Goal: Task Accomplishment & Management: Use online tool/utility

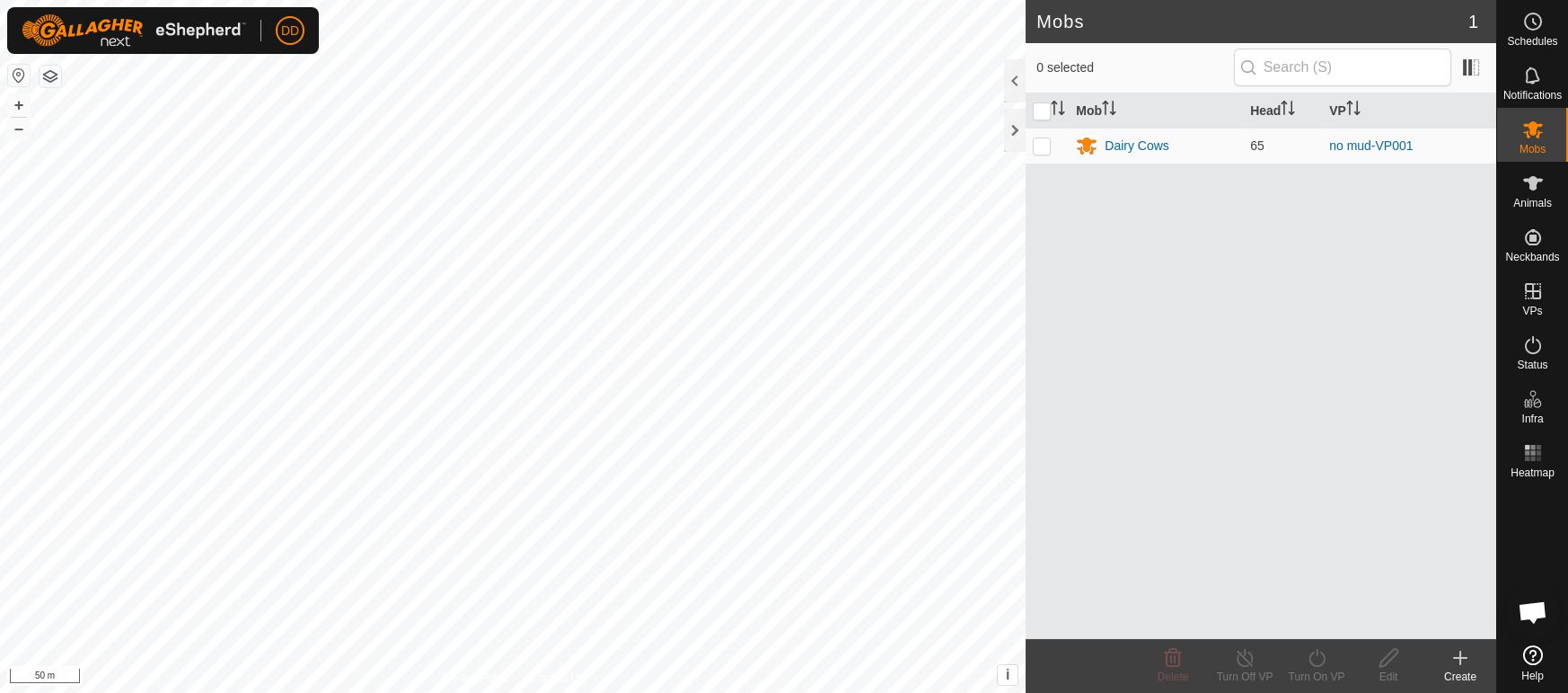
scroll to position [4365, 0]
click at [1533, 188] on icon at bounding box center [1533, 183] width 20 height 14
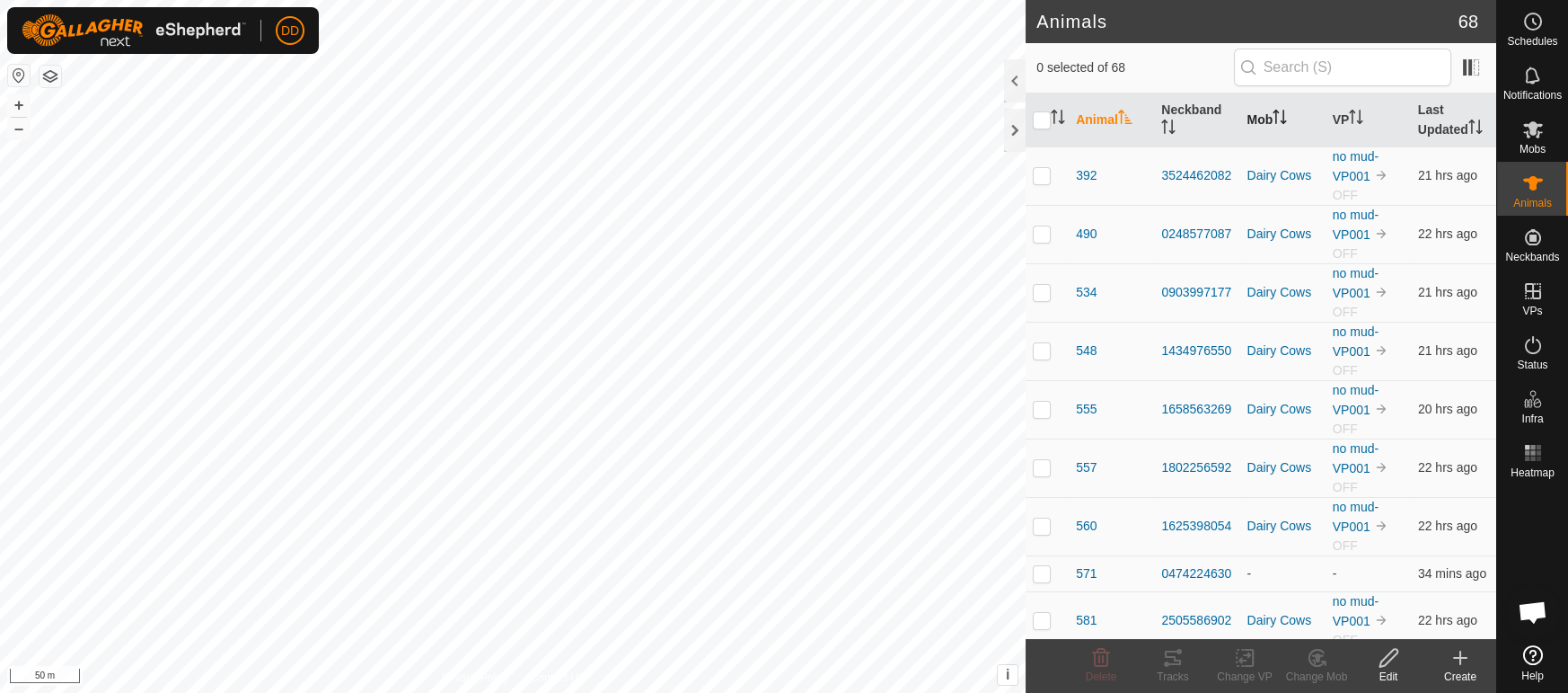
click at [1270, 118] on th "Mob" at bounding box center [1283, 120] width 86 height 54
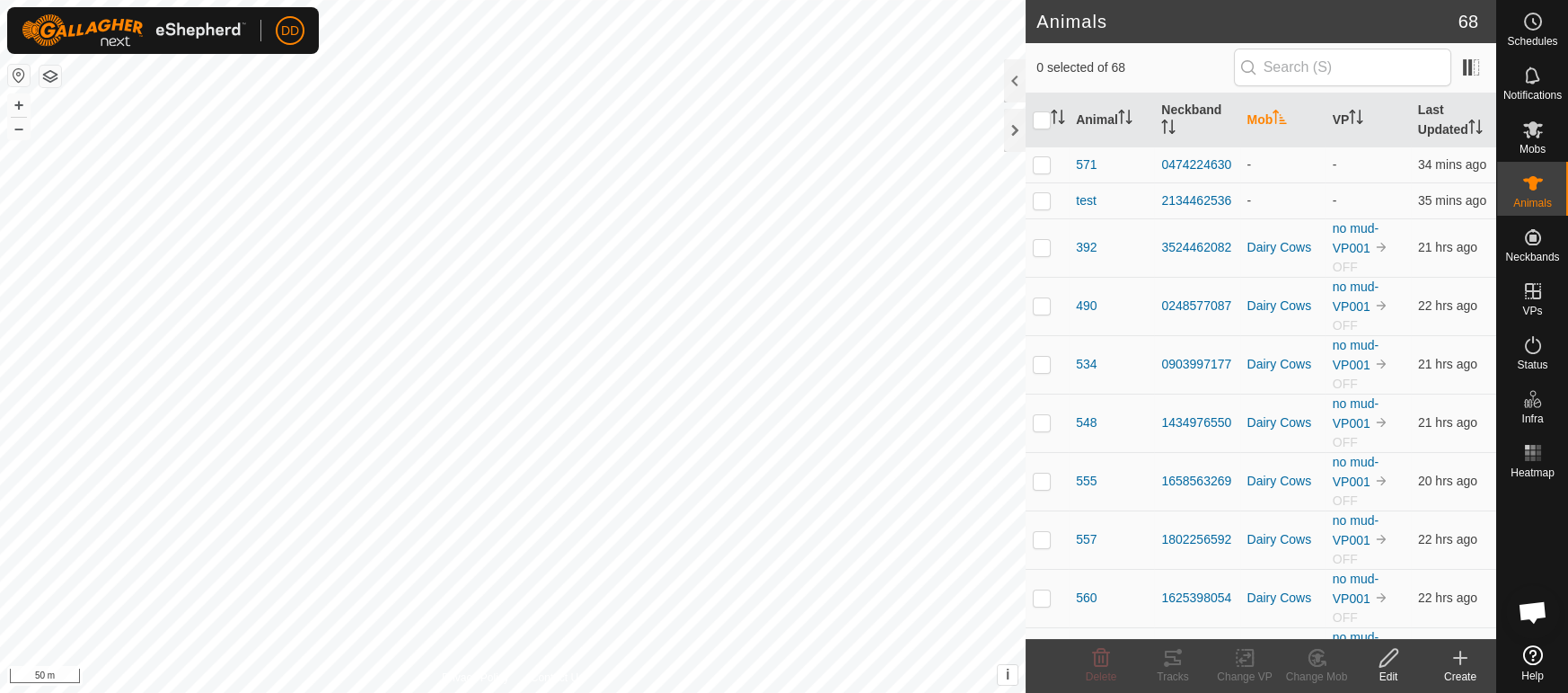
click at [1270, 118] on th "Mob" at bounding box center [1283, 120] width 86 height 54
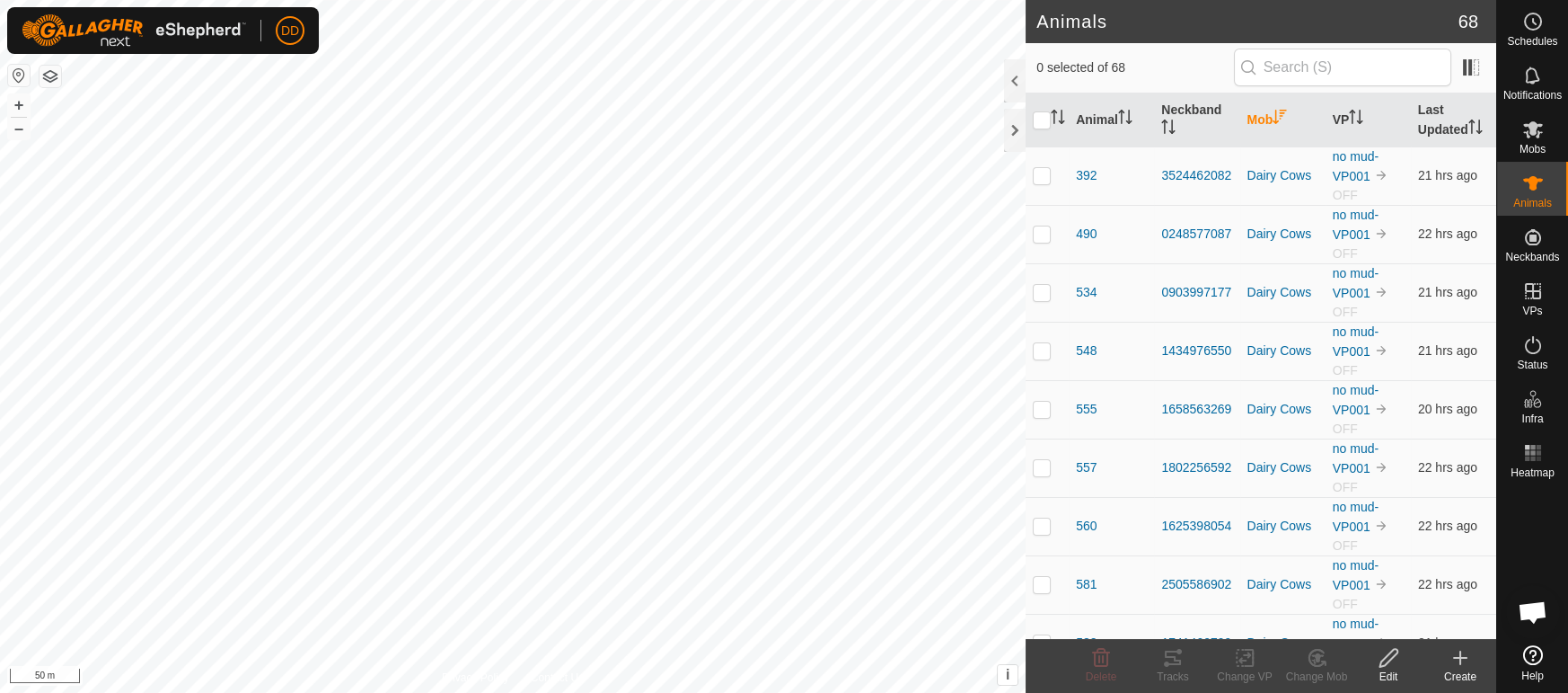
click at [1270, 118] on th "Mob" at bounding box center [1283, 120] width 86 height 54
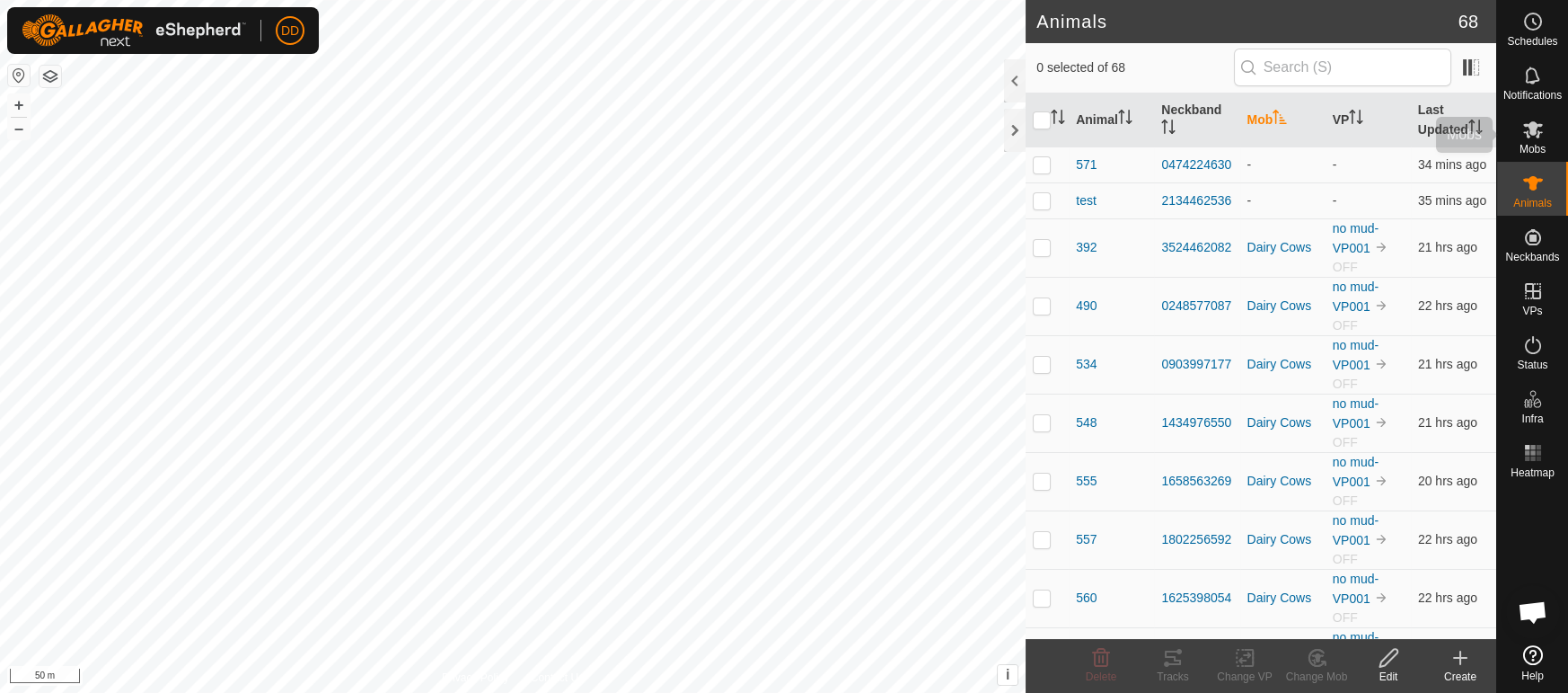
click at [1529, 145] on span "Mobs" at bounding box center [1533, 148] width 26 height 11
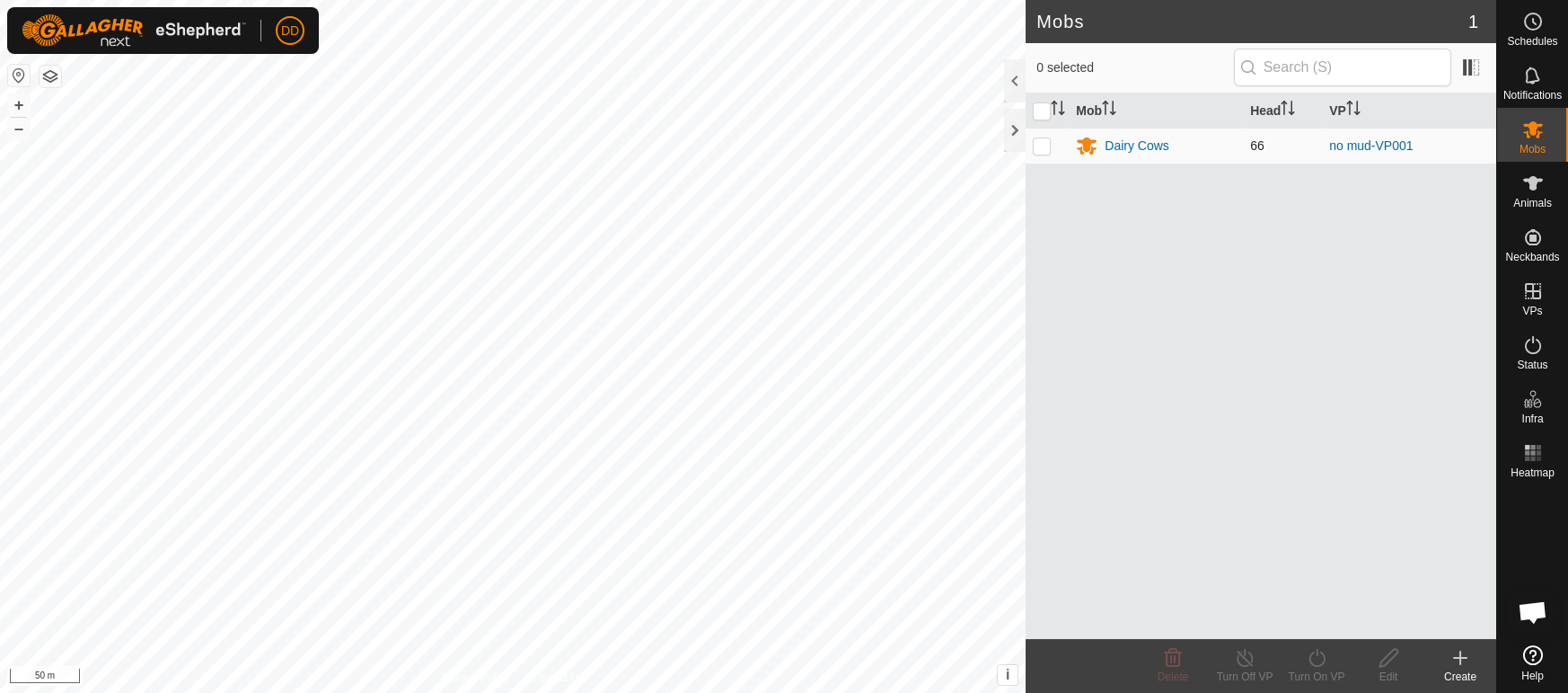
click at [1041, 142] on p-checkbox at bounding box center [1042, 145] width 18 height 14
checkbox input "true"
click at [1308, 661] on icon at bounding box center [1317, 658] width 23 height 22
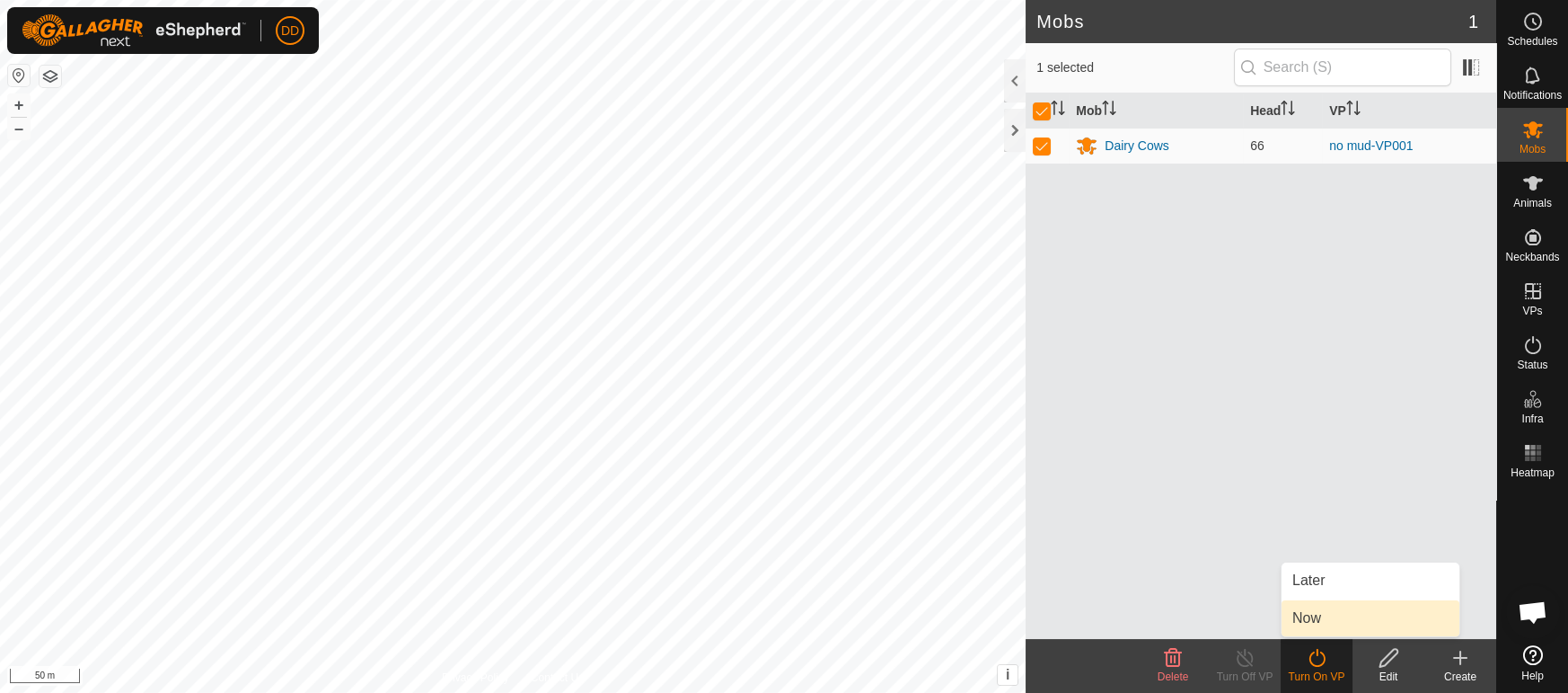
click at [1305, 622] on link "Now" at bounding box center [1371, 618] width 178 height 36
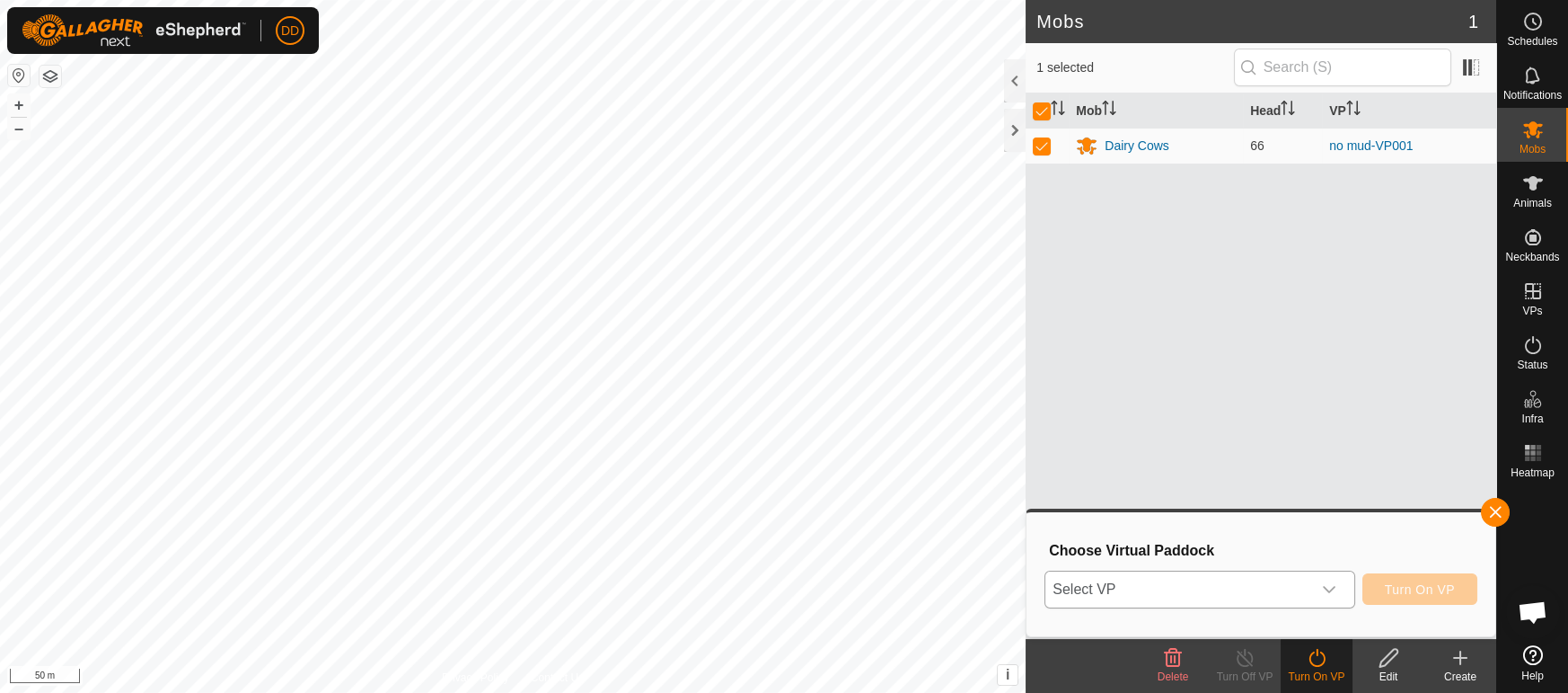
click at [1264, 597] on span "Select VP" at bounding box center [1178, 589] width 265 height 36
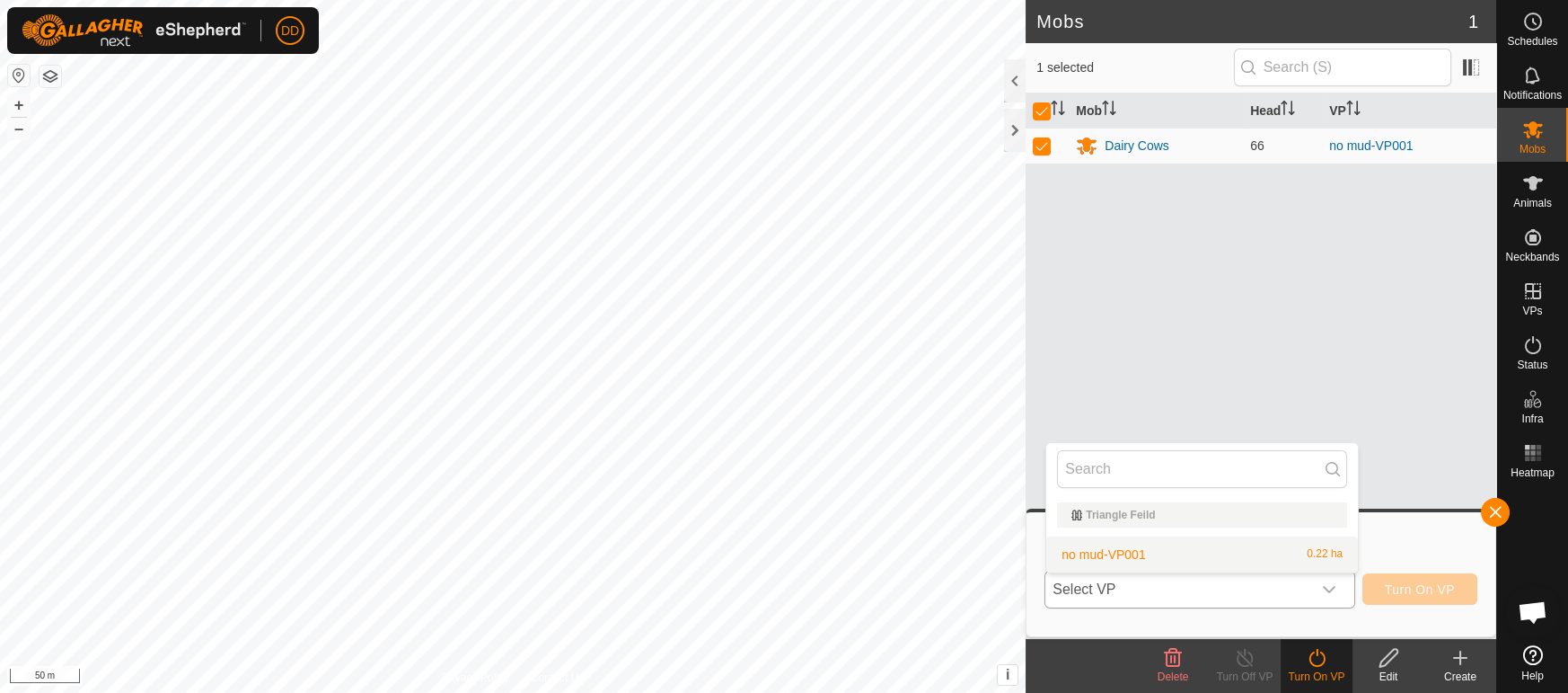
click at [1252, 540] on li "no mud-VP001 0.22 ha" at bounding box center [1202, 555] width 312 height 36
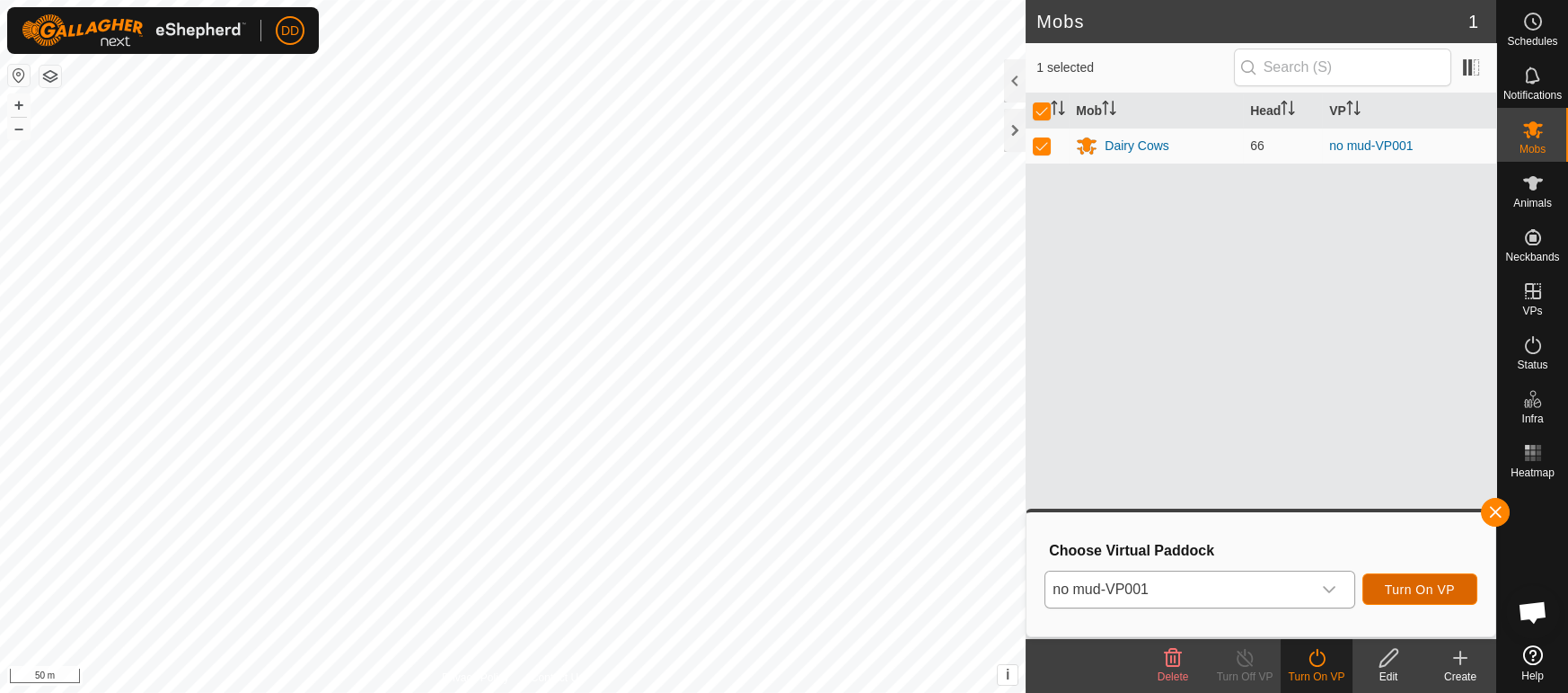
click at [1443, 584] on span "Turn On VP" at bounding box center [1420, 589] width 70 height 14
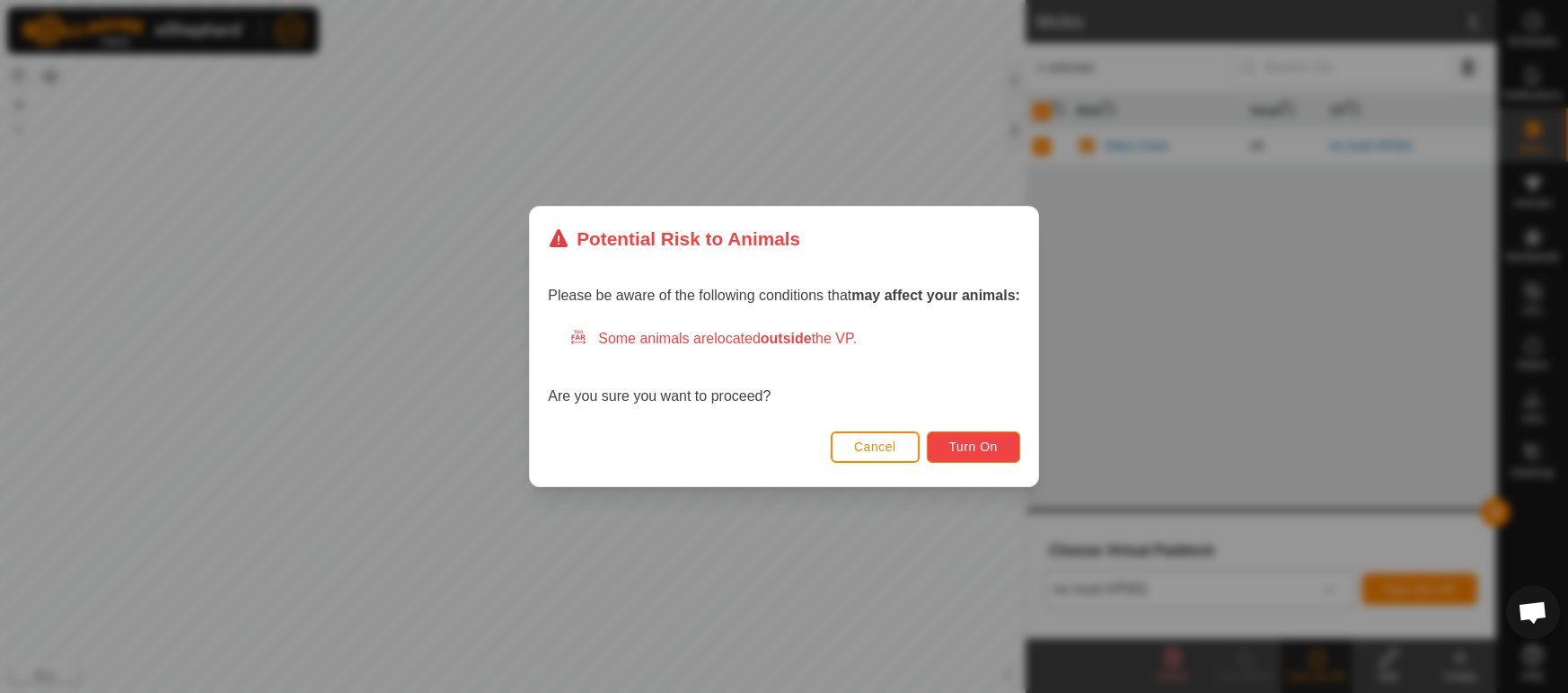
click at [992, 448] on span "Turn On" at bounding box center [974, 446] width 49 height 14
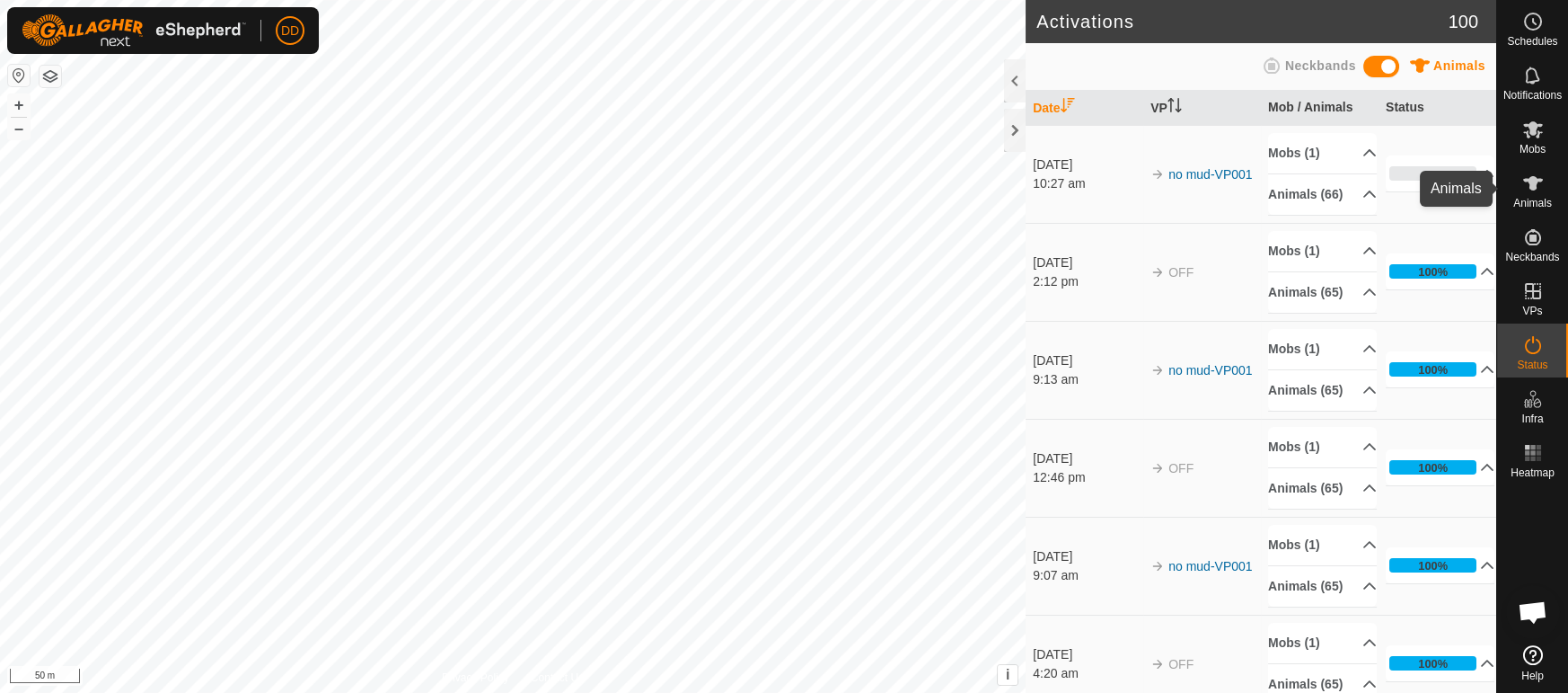
click at [1552, 205] on div "Animals" at bounding box center [1532, 188] width 71 height 54
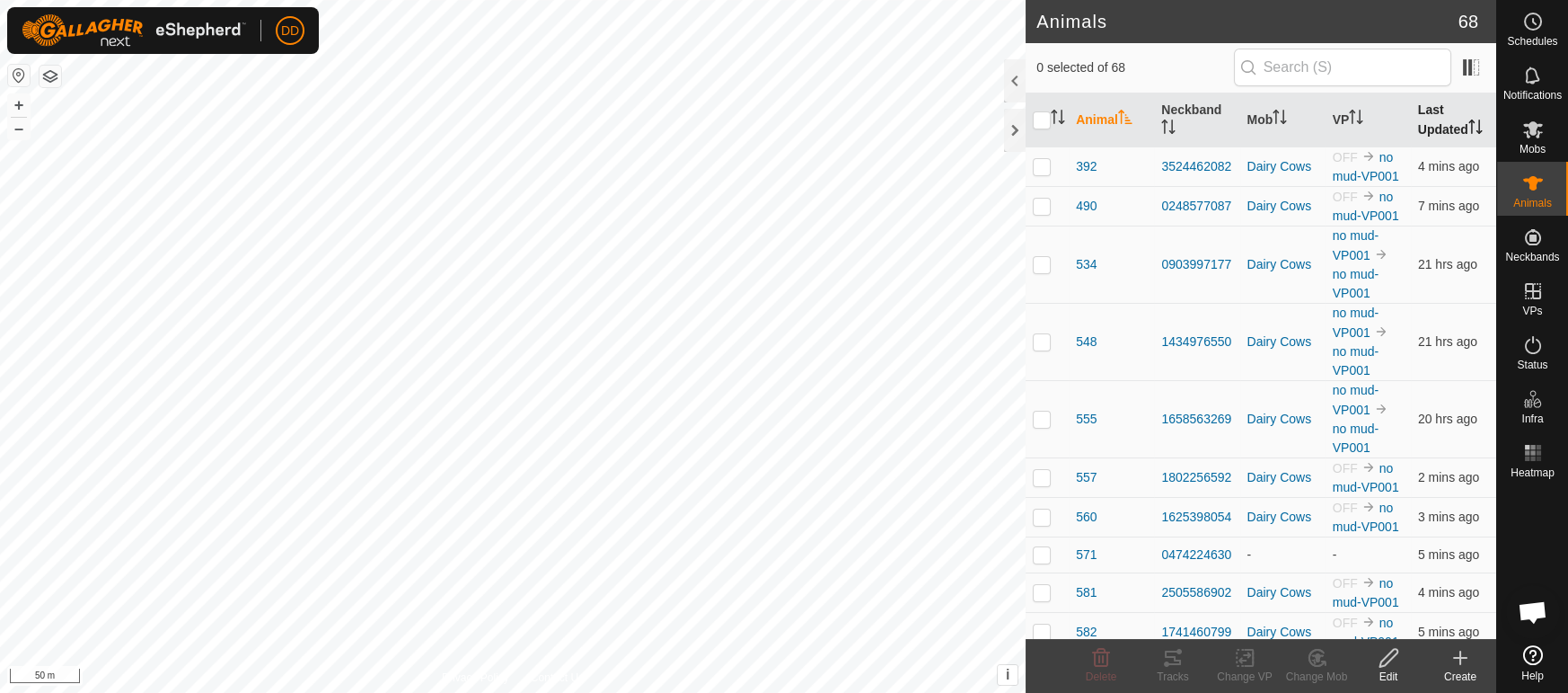
click at [1461, 119] on th "Last Updated" at bounding box center [1454, 120] width 86 height 54
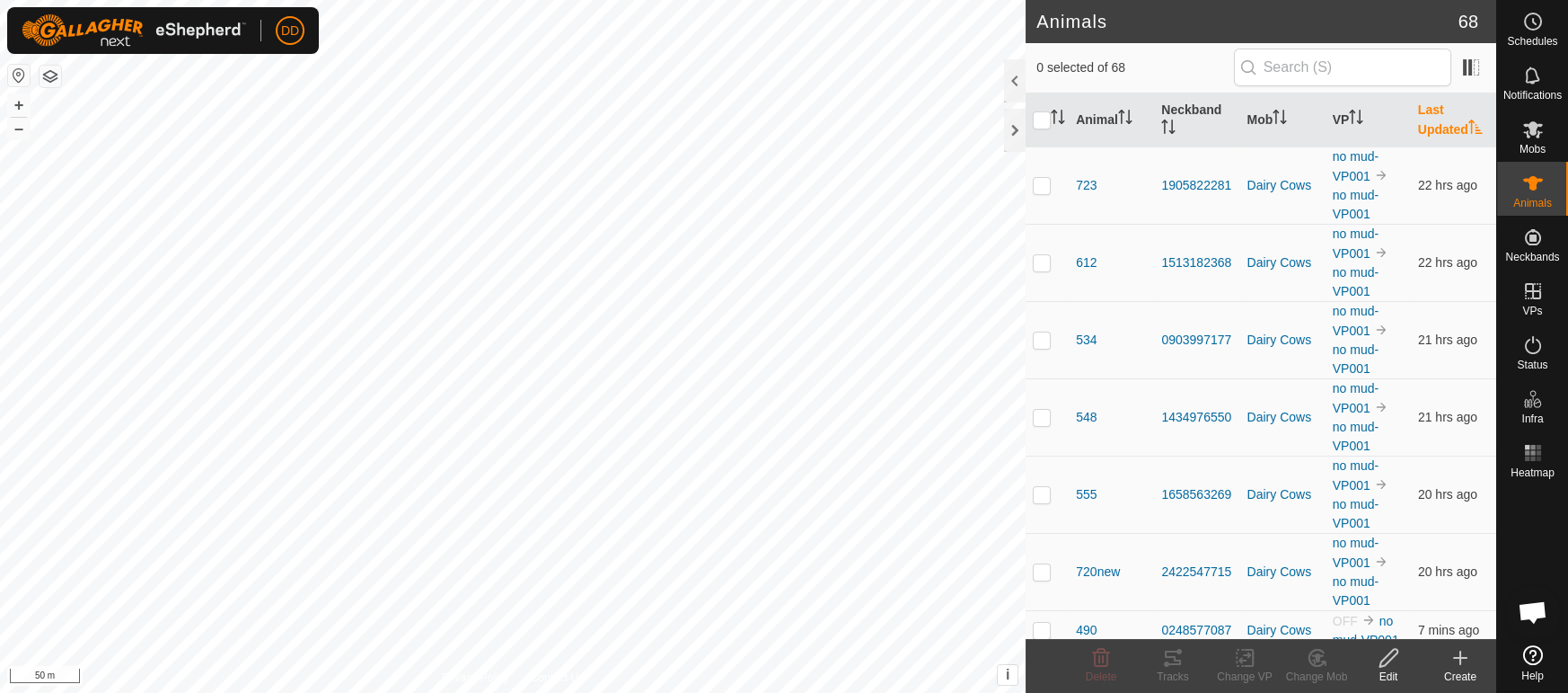
click at [1461, 119] on th "Last Updated" at bounding box center [1454, 120] width 86 height 54
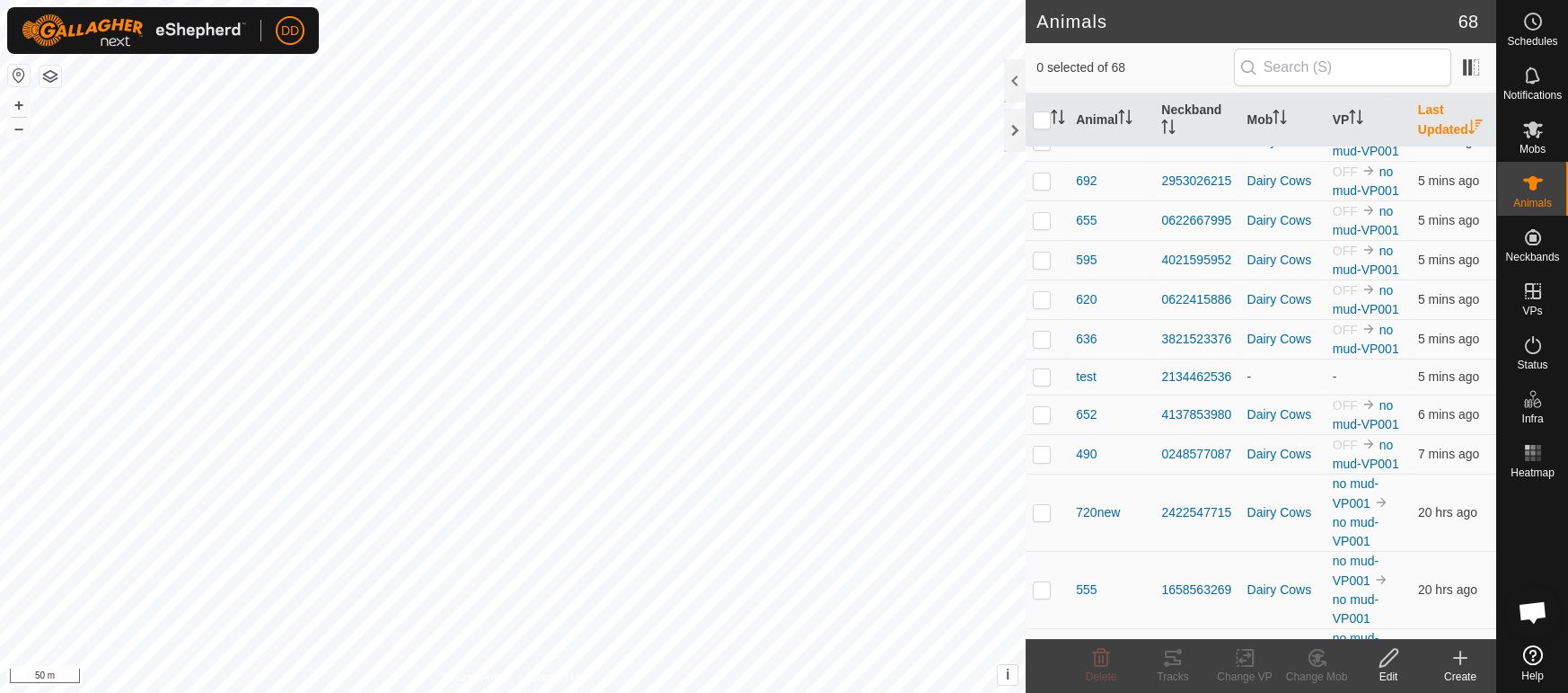
scroll to position [2436, 0]
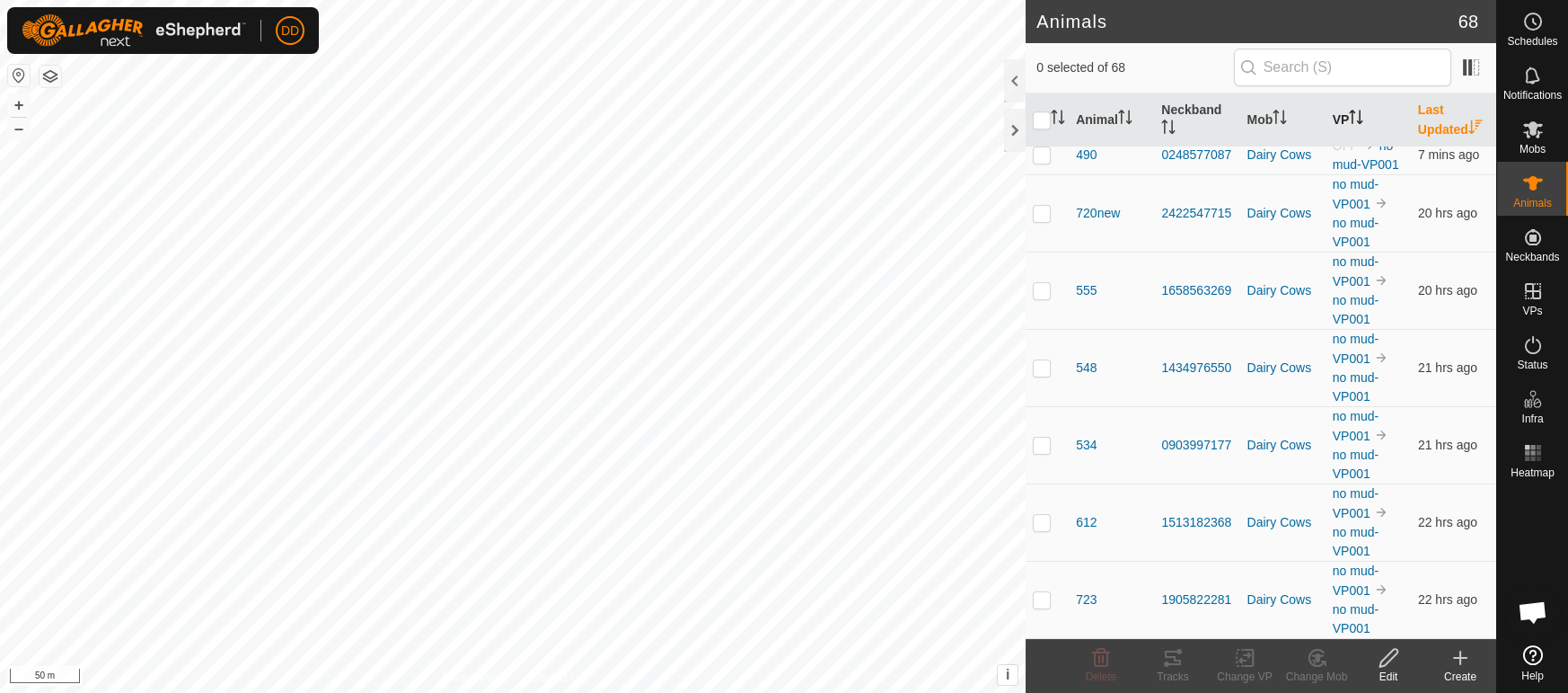
click at [1364, 119] on icon "Activate to sort" at bounding box center [1356, 116] width 14 height 14
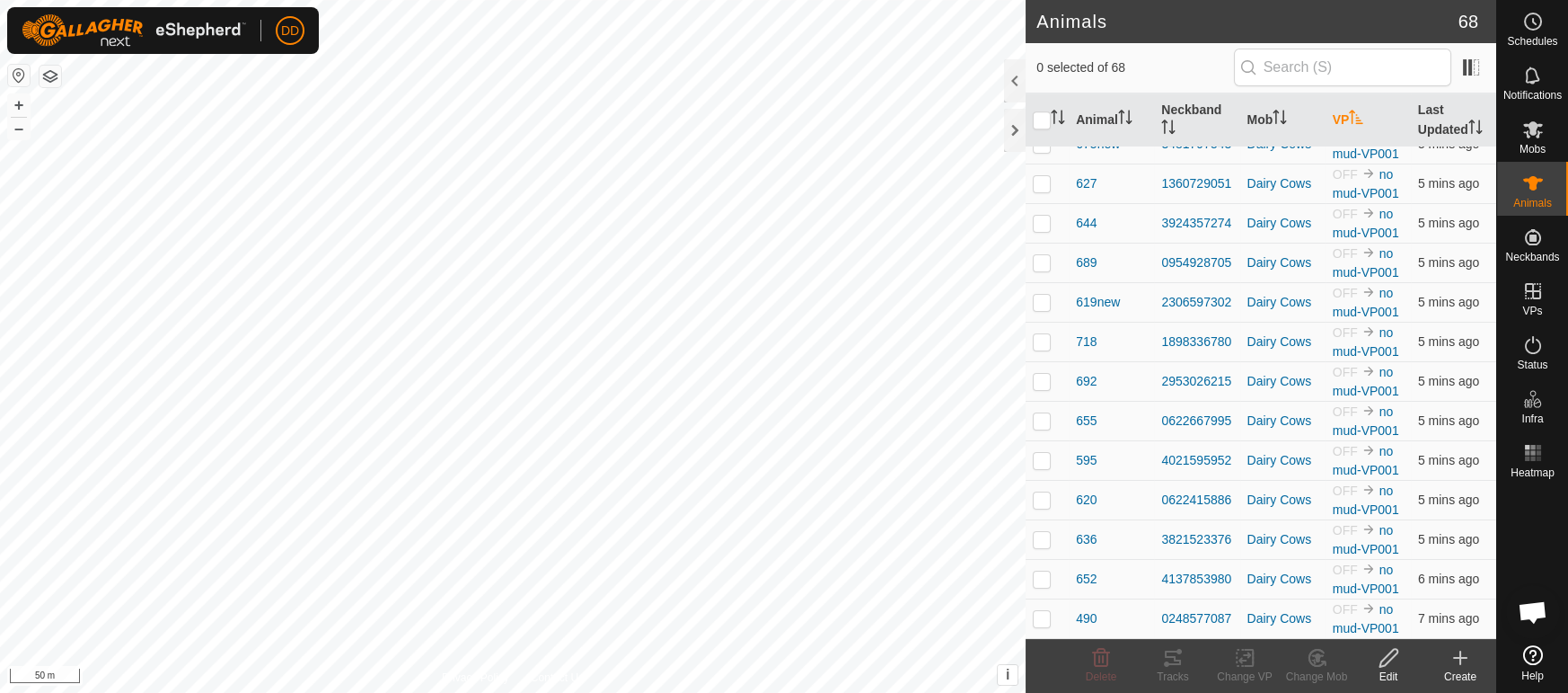
scroll to position [0, 0]
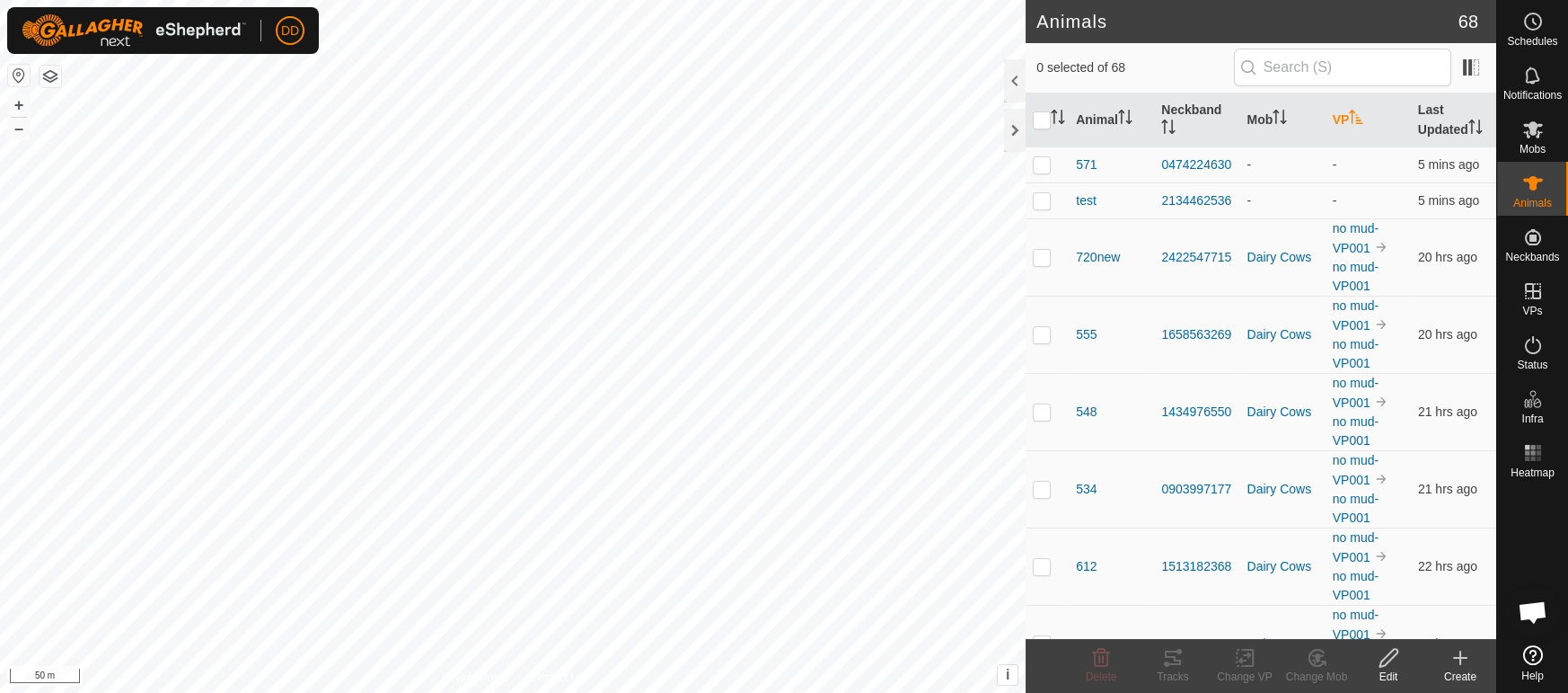
click at [1364, 118] on icon "Activate to sort" at bounding box center [1356, 116] width 14 height 14
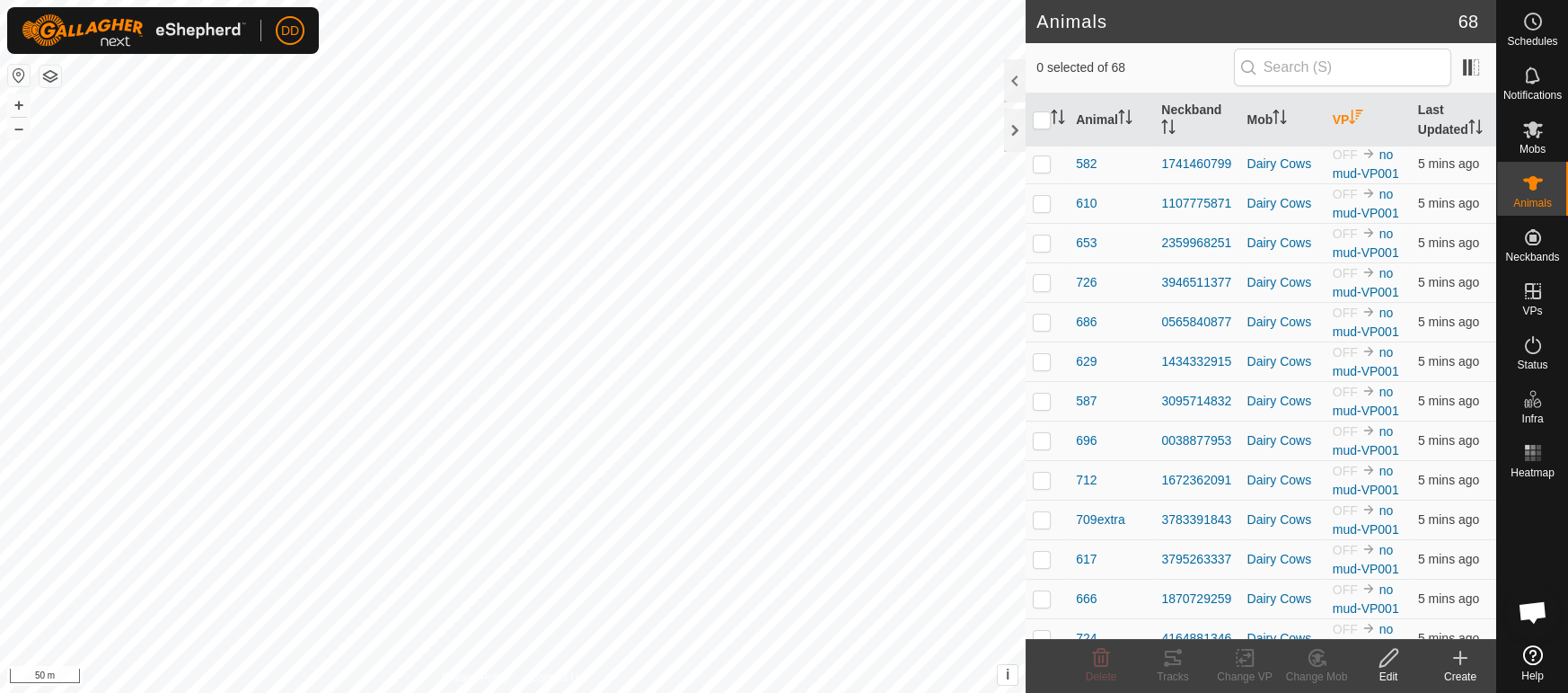
scroll to position [1785, 0]
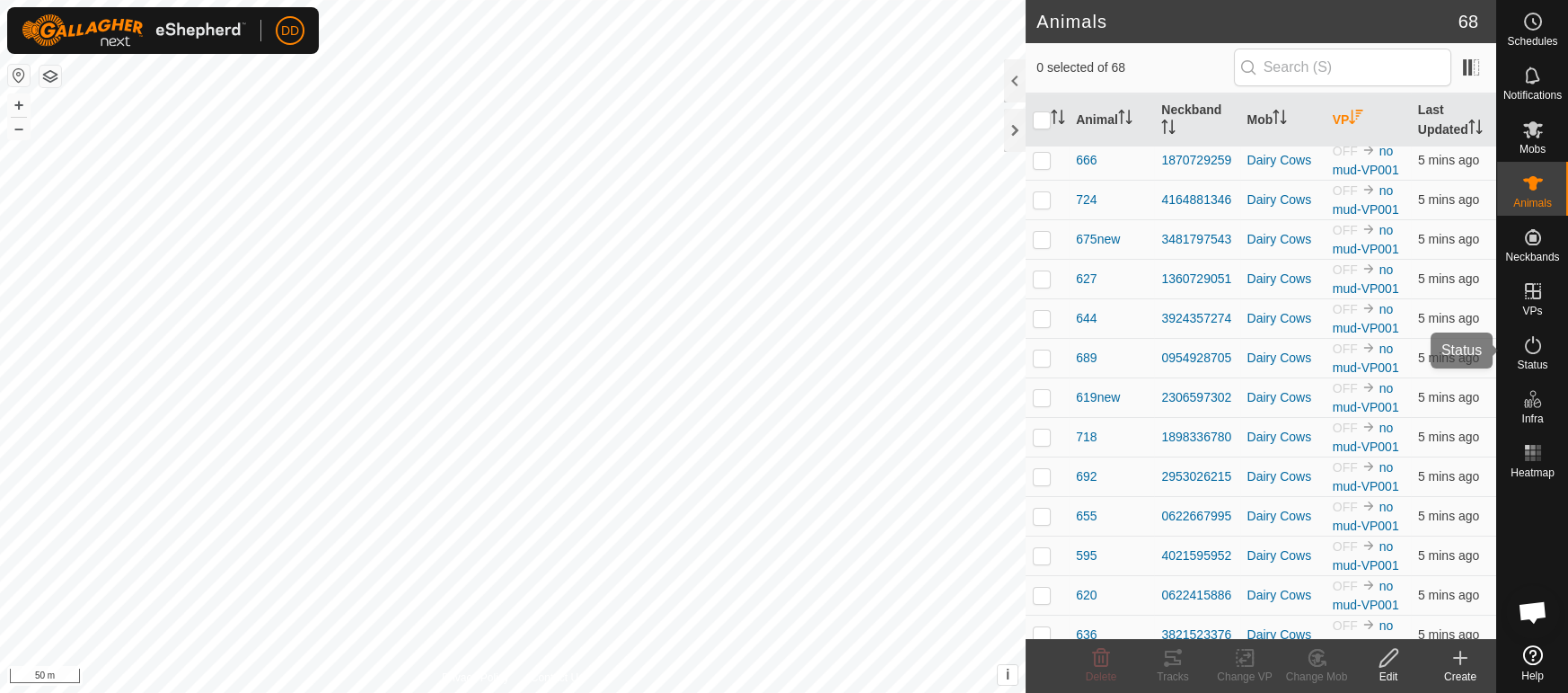
click at [1548, 348] on div "Status" at bounding box center [1532, 350] width 71 height 54
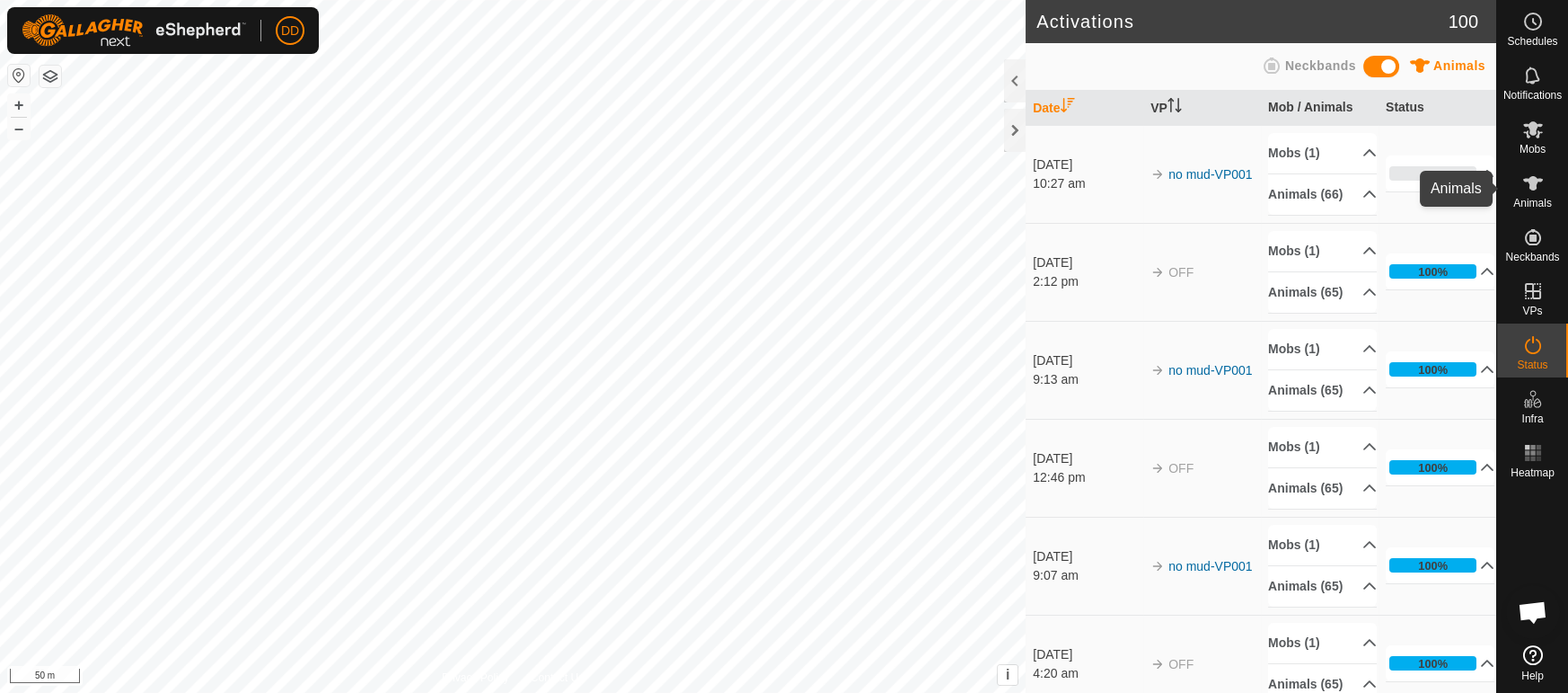
click at [1533, 193] on icon at bounding box center [1533, 183] width 22 height 22
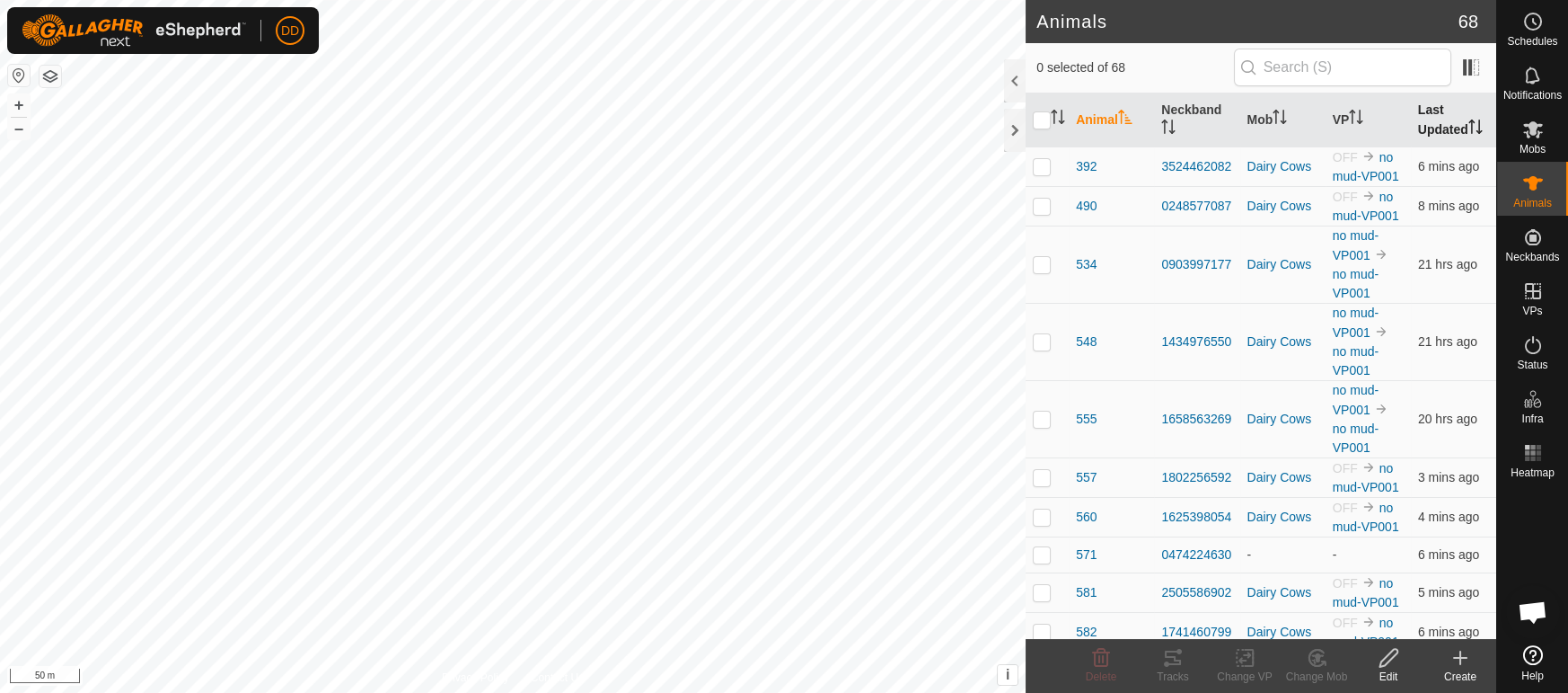
click at [1446, 118] on th "Last Updated" at bounding box center [1454, 120] width 86 height 54
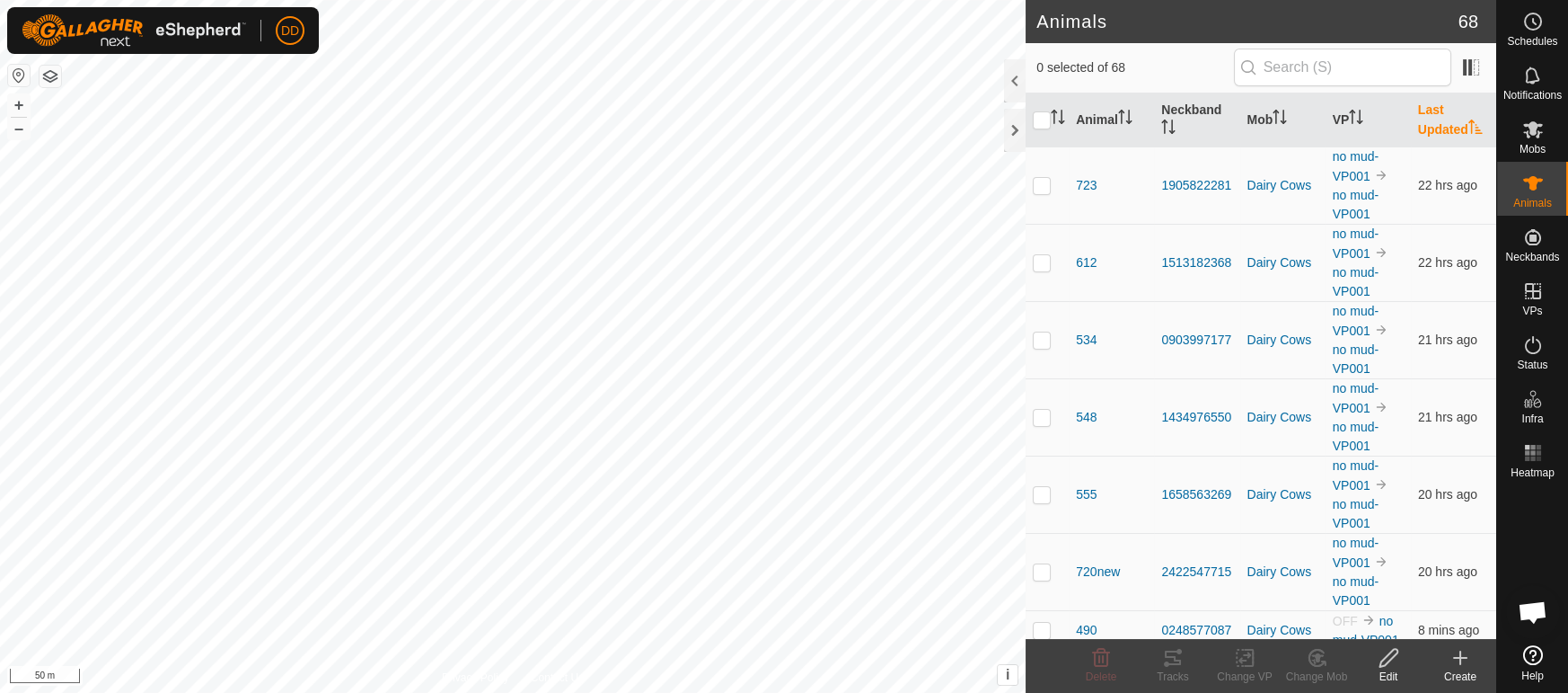
click at [1446, 118] on th "Last Updated" at bounding box center [1454, 120] width 86 height 54
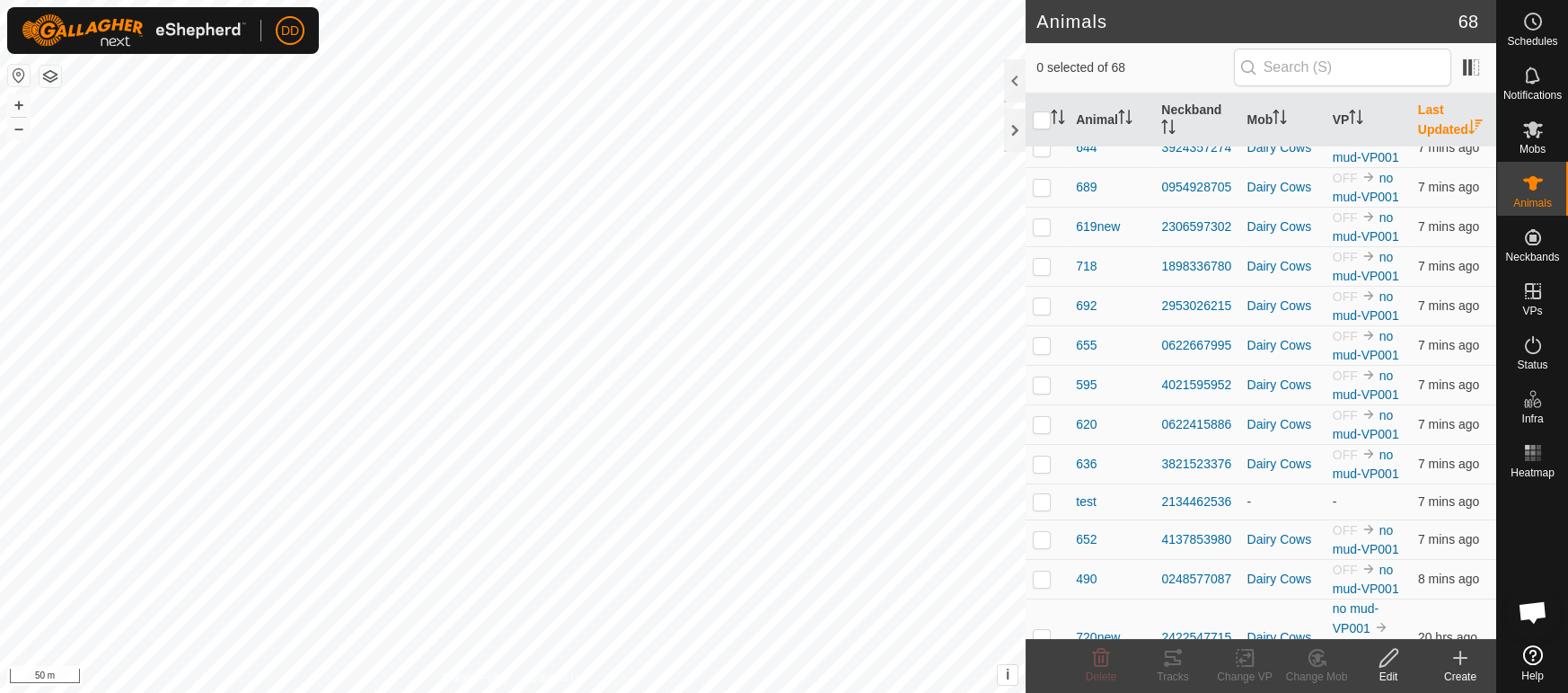
scroll to position [2436, 0]
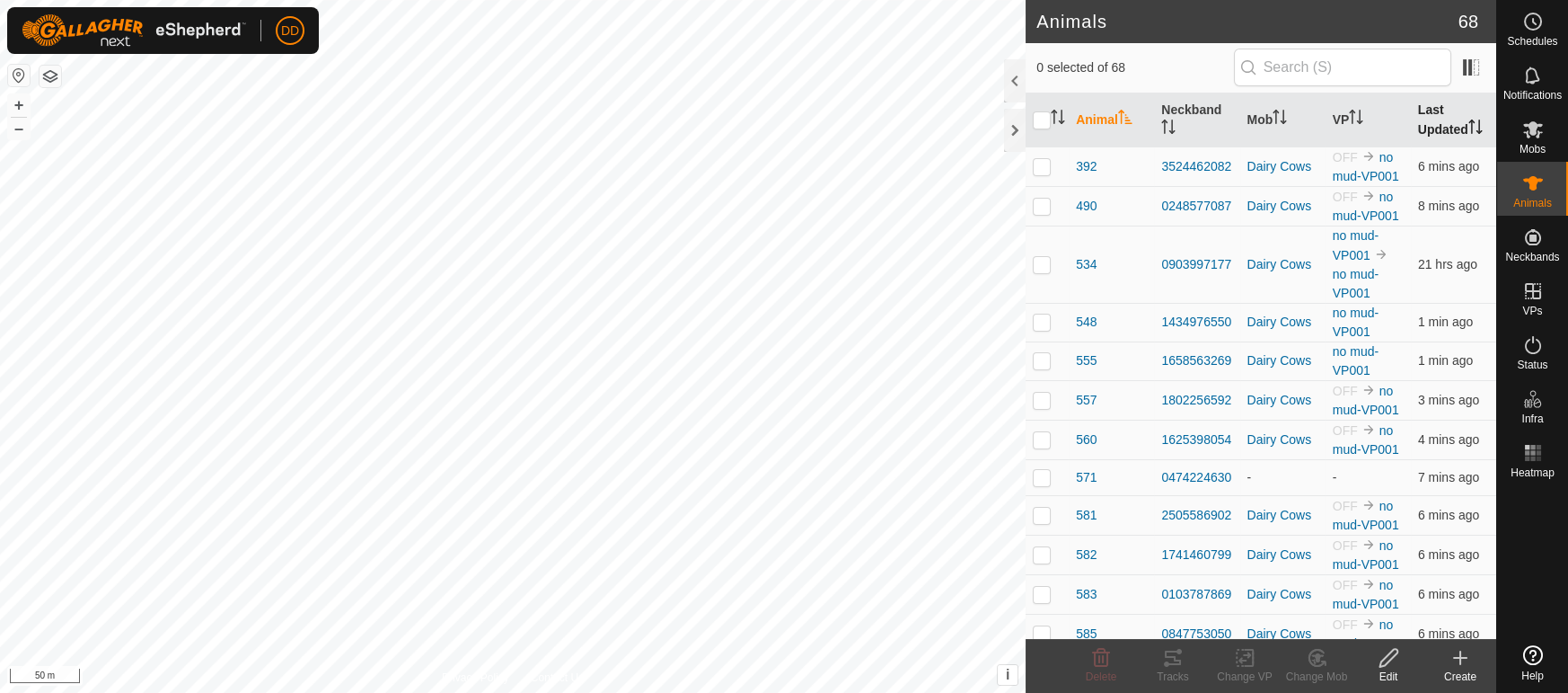
click at [1456, 129] on th "Last Updated" at bounding box center [1454, 120] width 86 height 54
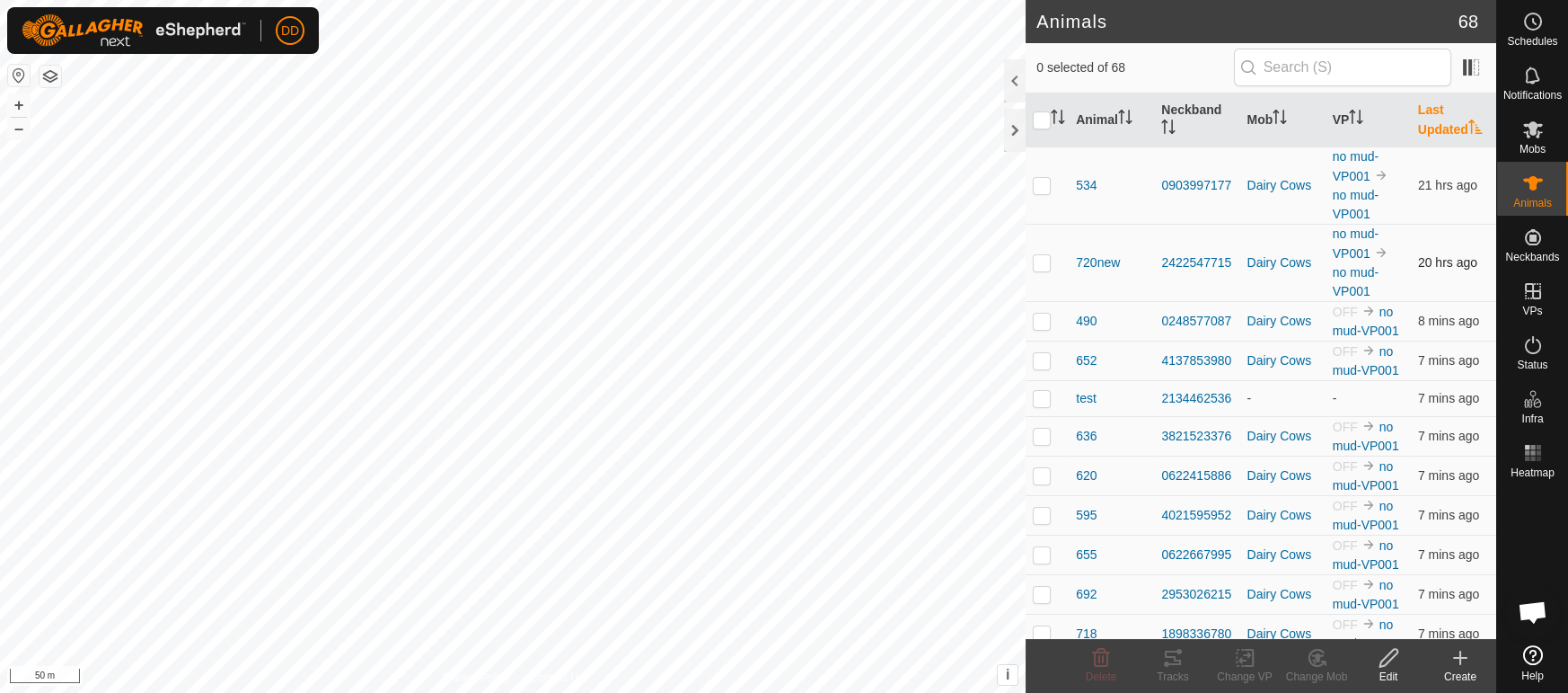
scroll to position [4365, 0]
click at [1458, 130] on th "Last Updated" at bounding box center [1454, 120] width 86 height 54
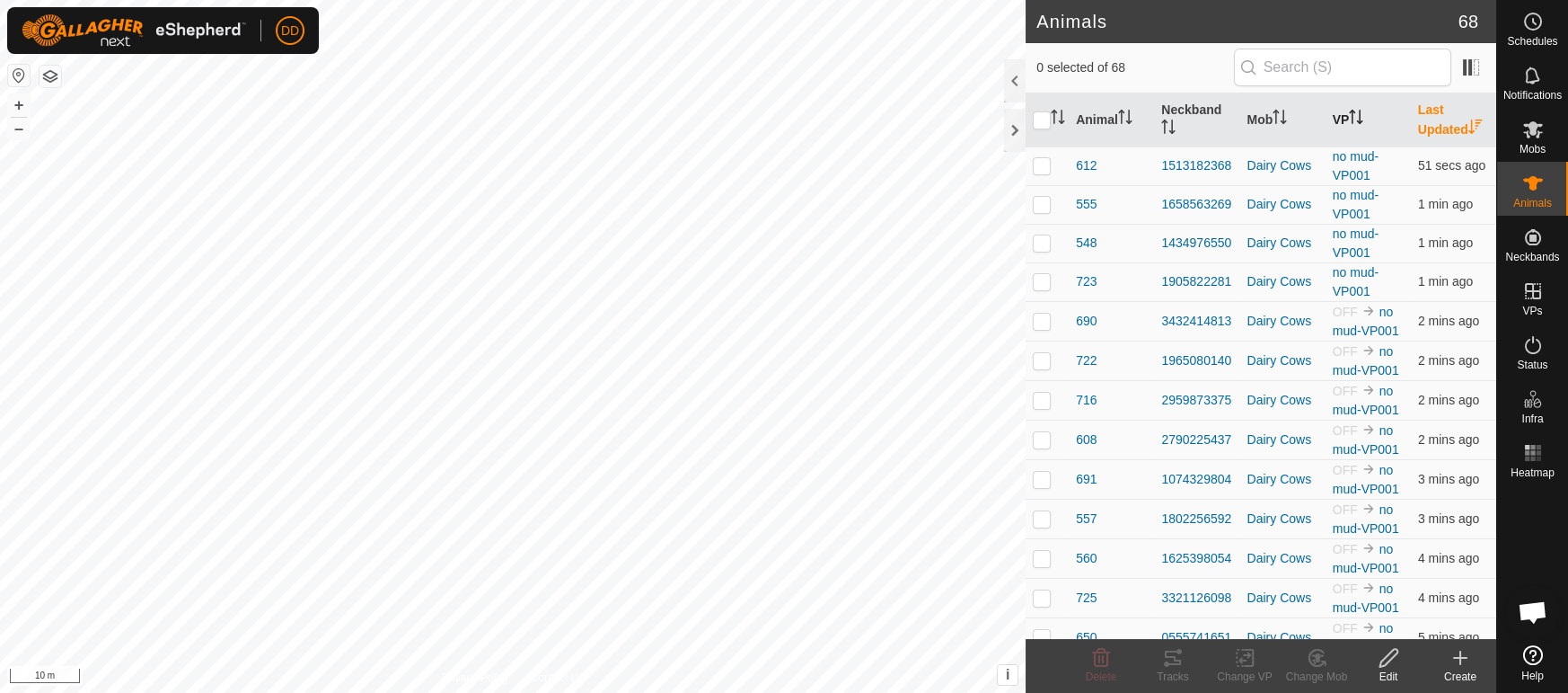
click at [1344, 121] on th "VP" at bounding box center [1369, 120] width 86 height 54
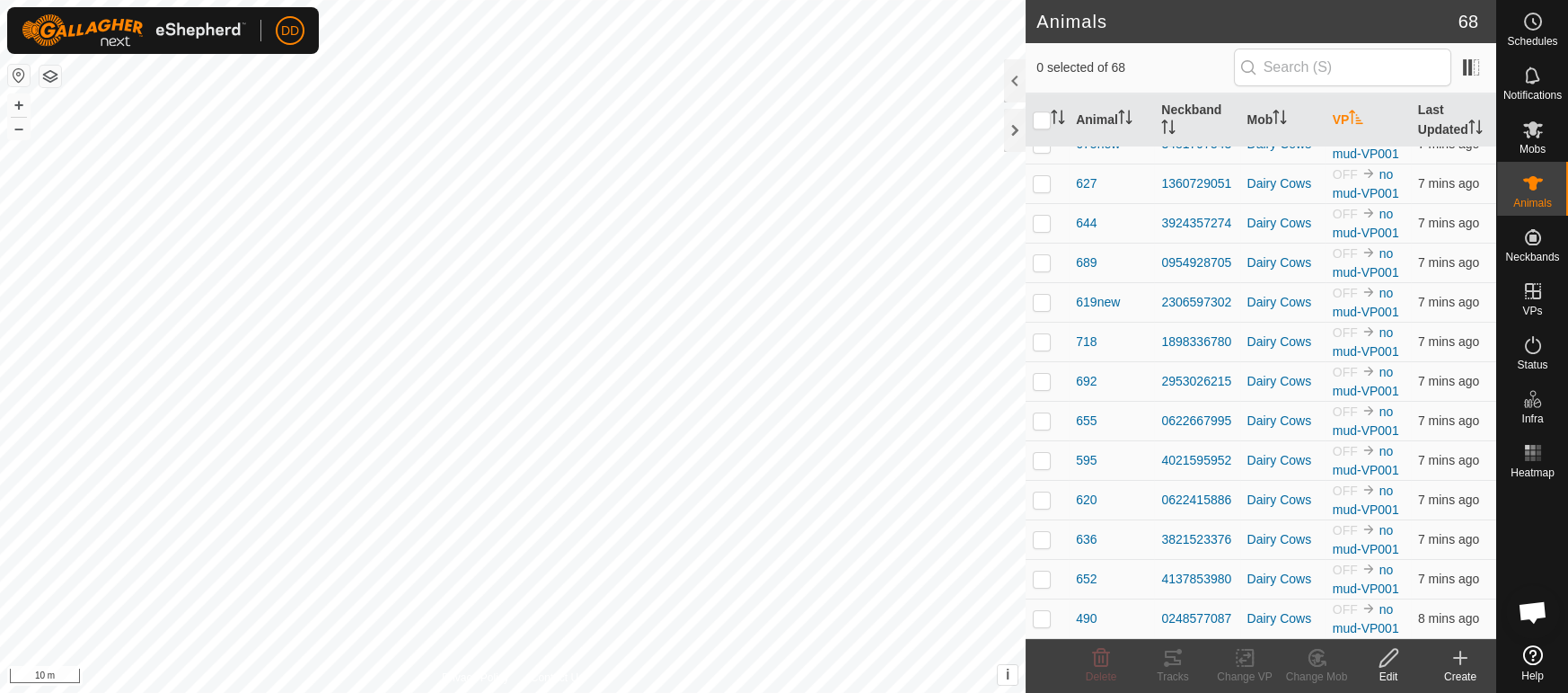
scroll to position [0, 0]
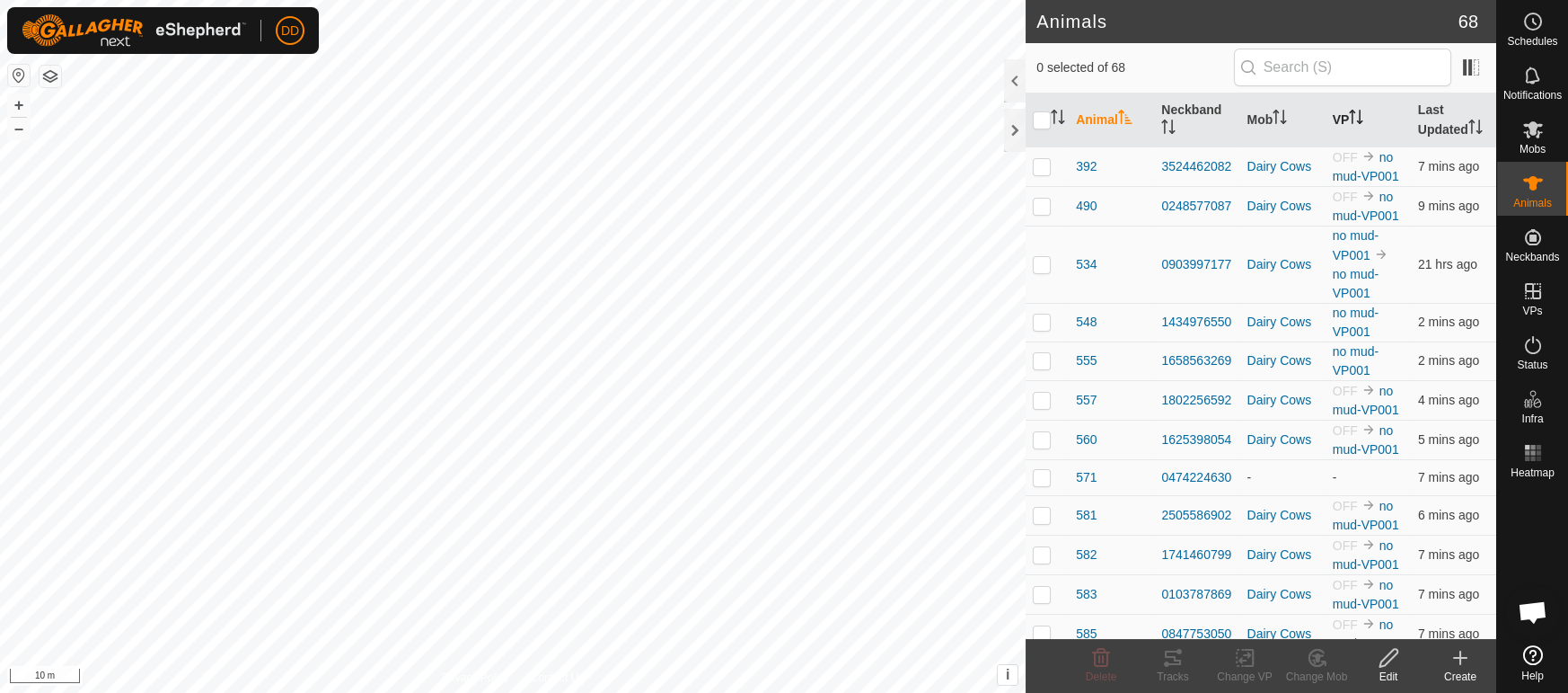
click at [1364, 116] on icon "Activate to sort" at bounding box center [1356, 116] width 14 height 14
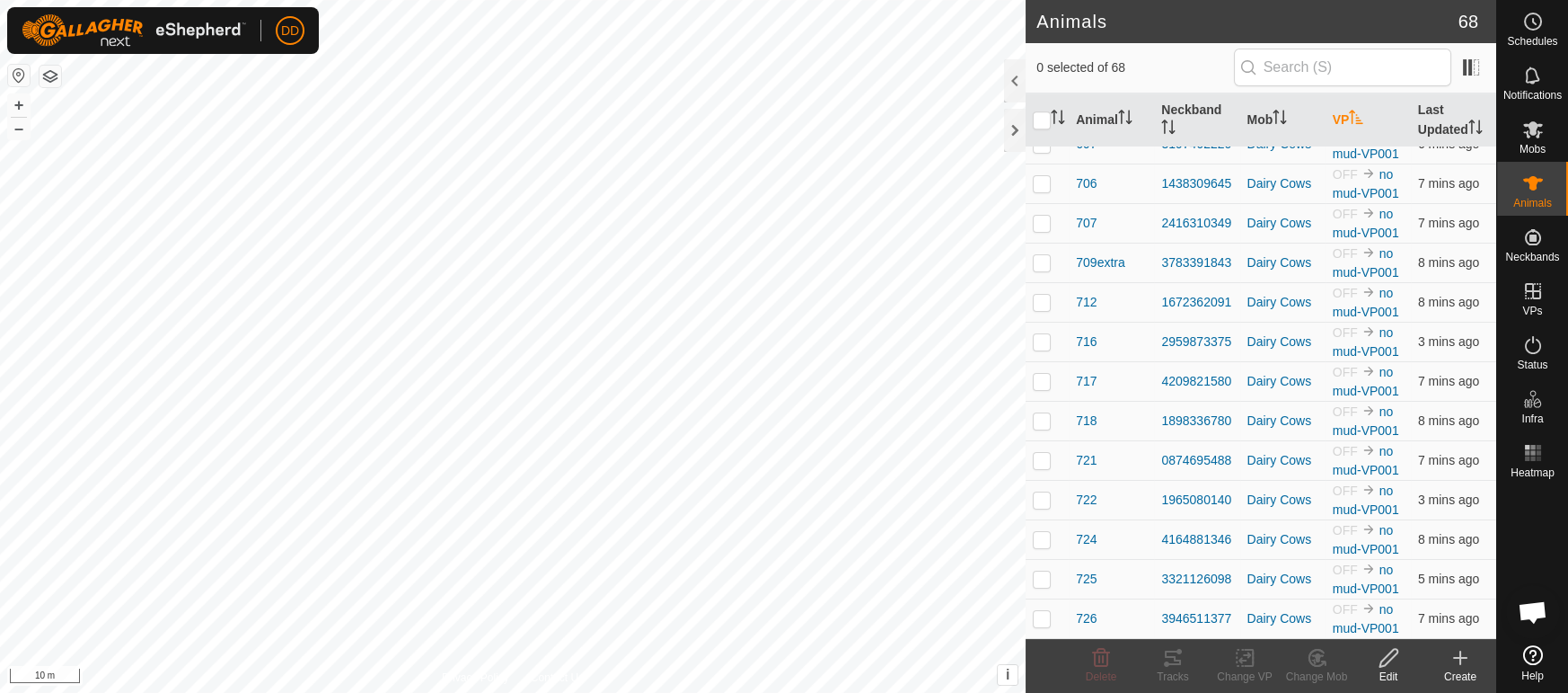
scroll to position [2281, 0]
click at [1545, 356] on es-activation-svg-icon at bounding box center [1533, 345] width 32 height 29
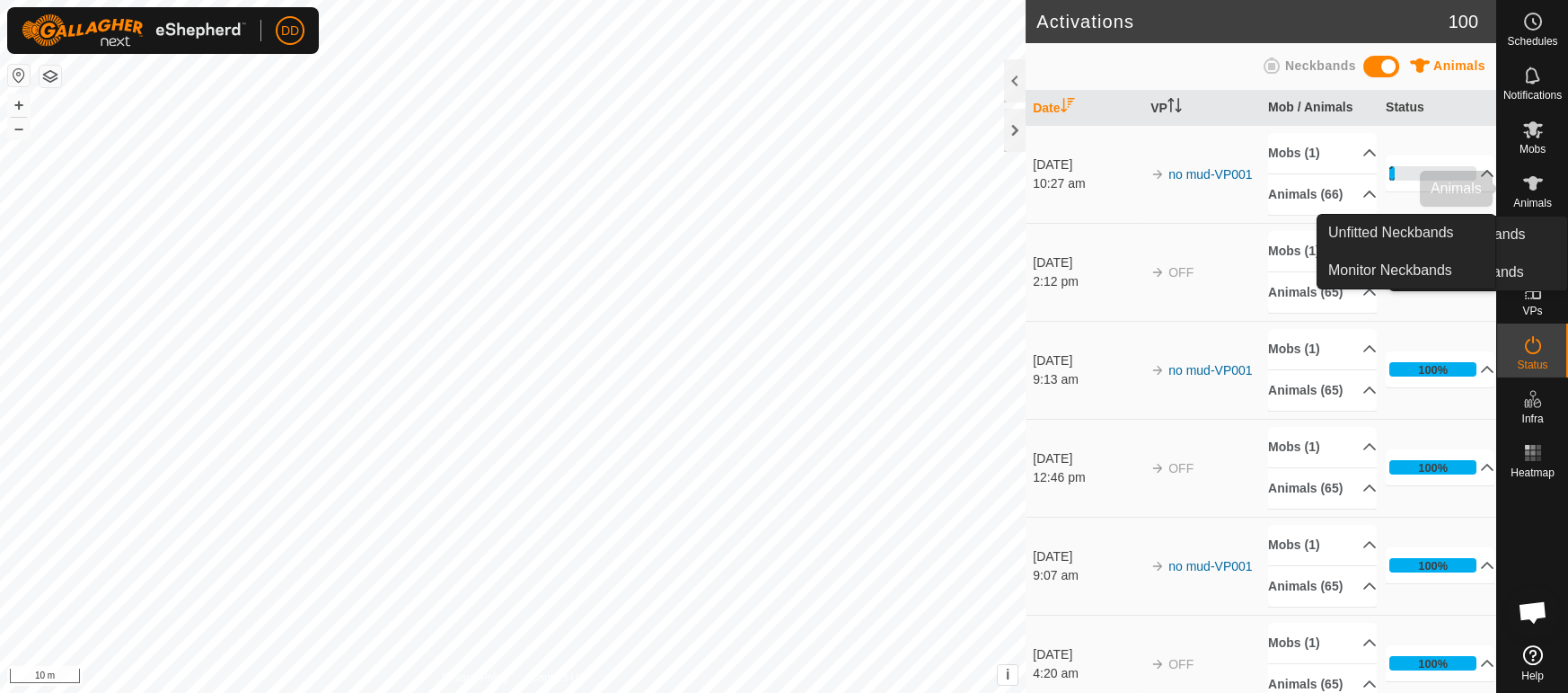
click at [1536, 179] on icon at bounding box center [1533, 183] width 20 height 14
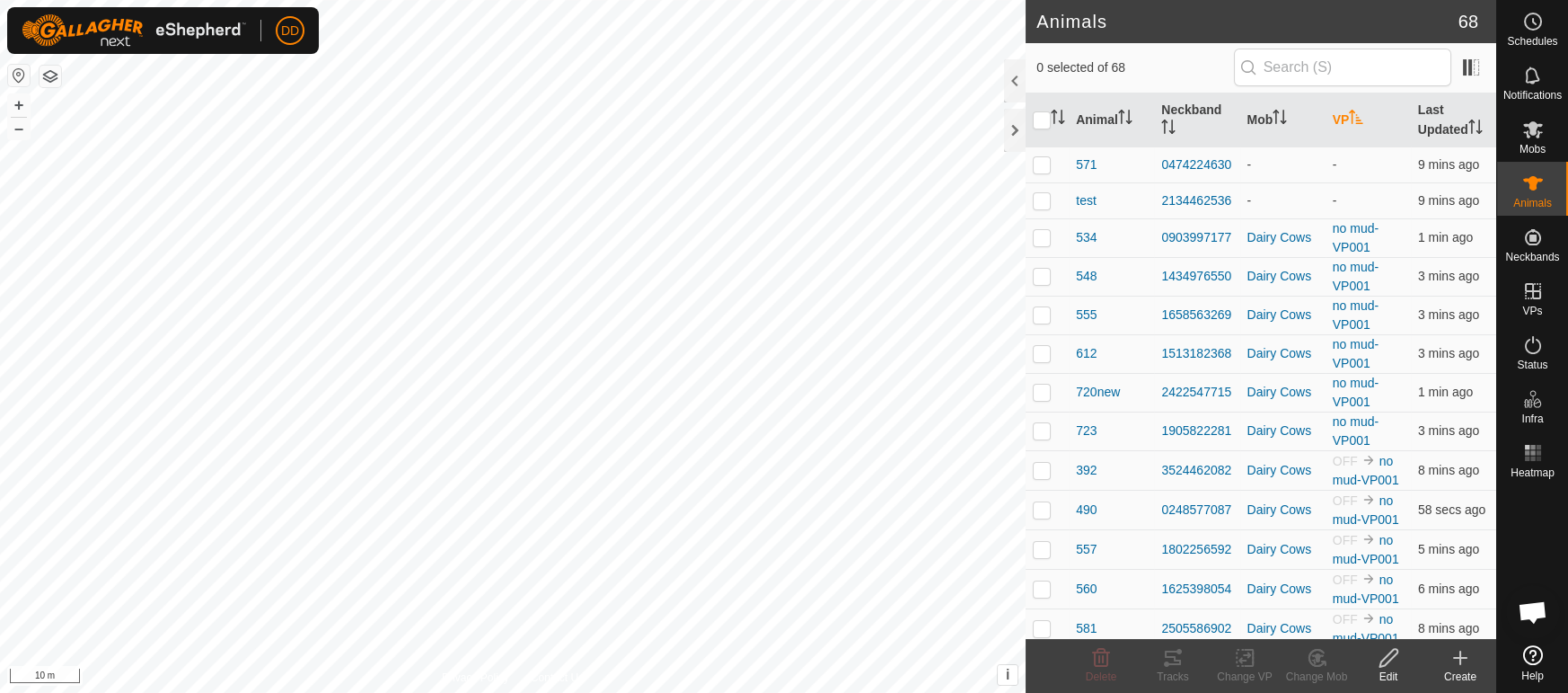
scroll to position [4365, 0]
click at [1352, 119] on icon "Activate to sort" at bounding box center [1356, 116] width 14 height 14
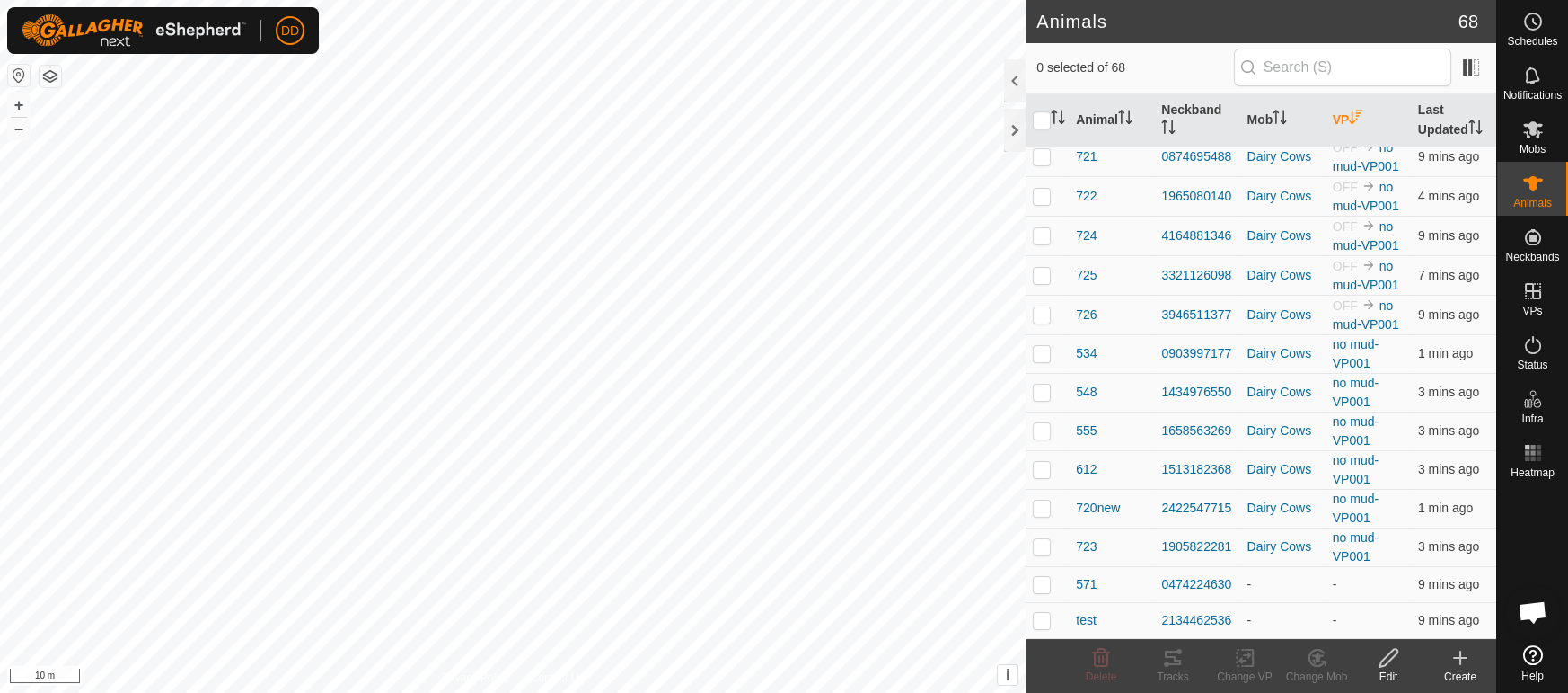
scroll to position [2202, 0]
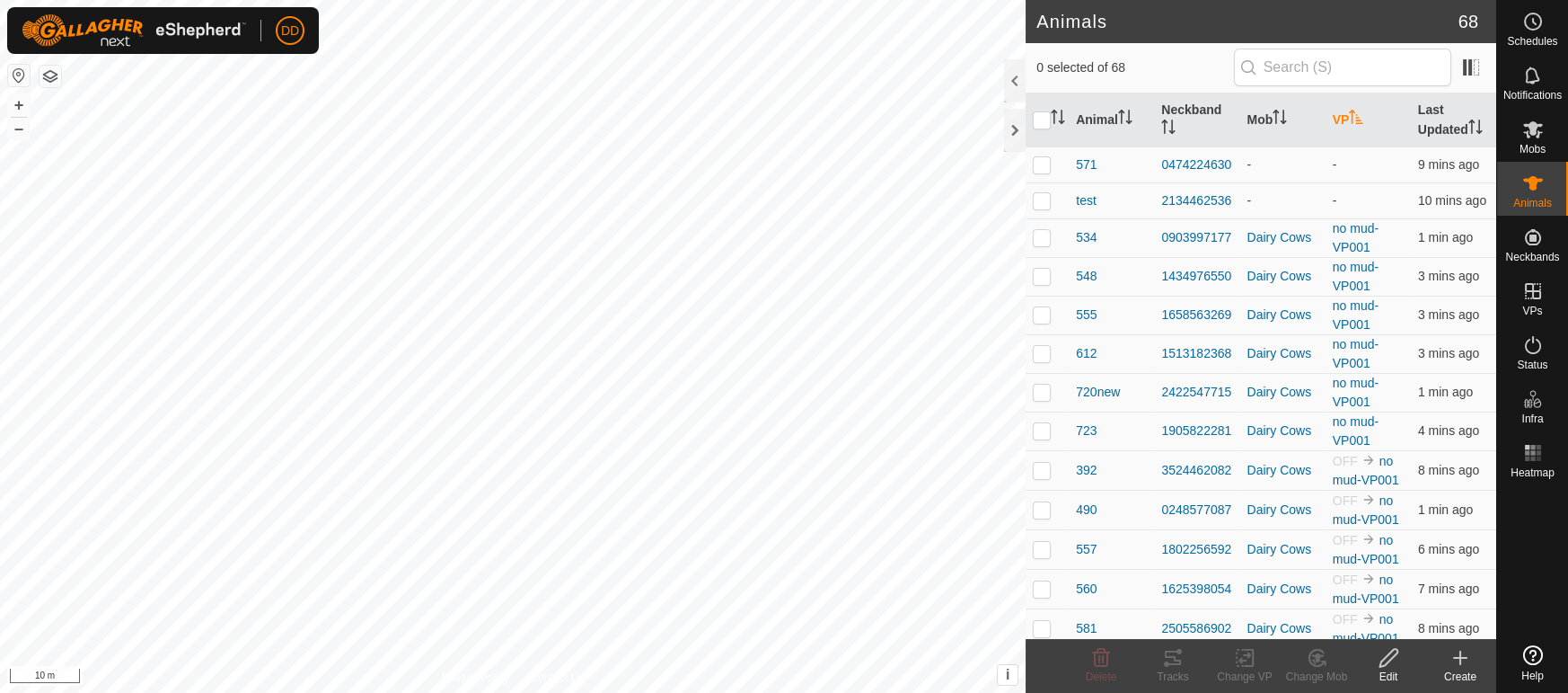
click at [1355, 119] on icon "Activate to sort" at bounding box center [1356, 116] width 14 height 14
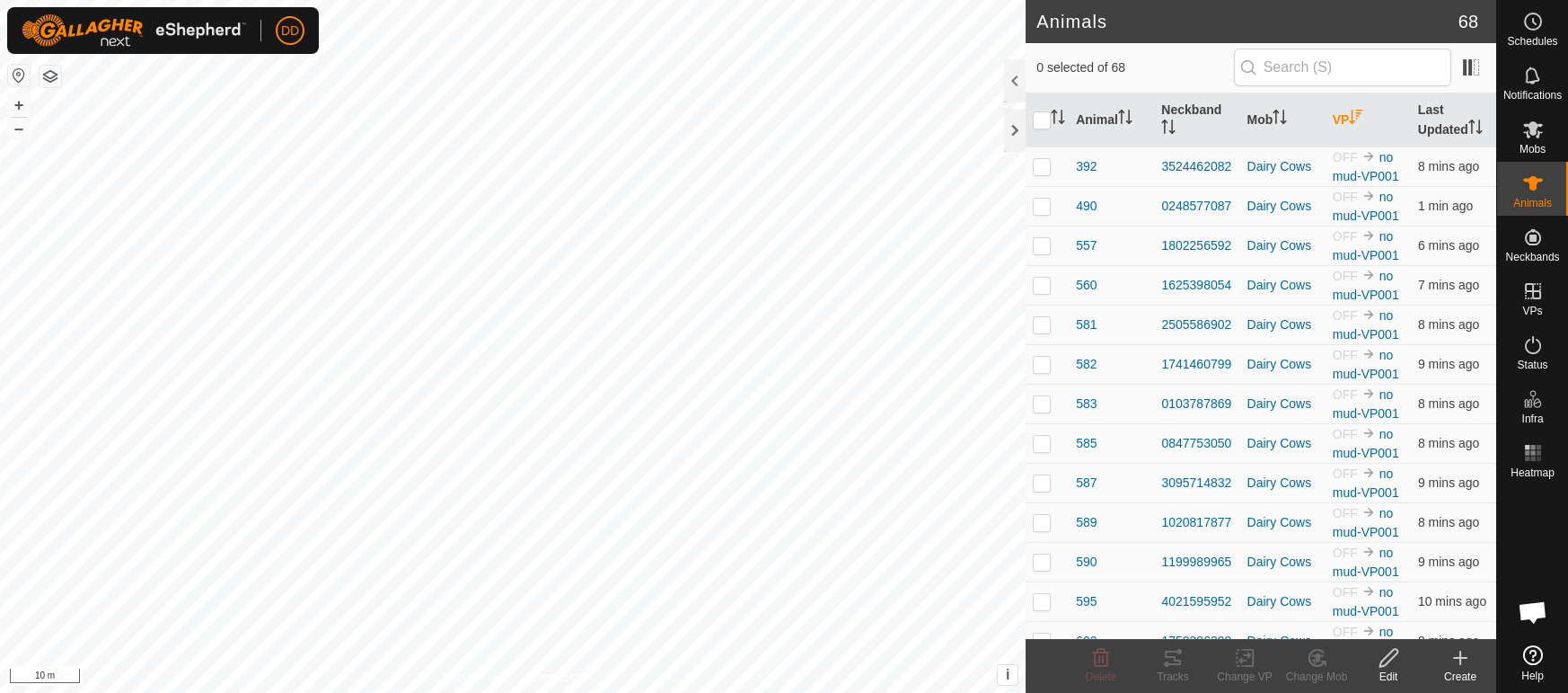
click at [1355, 119] on icon "Activate to sort" at bounding box center [1356, 116] width 14 height 14
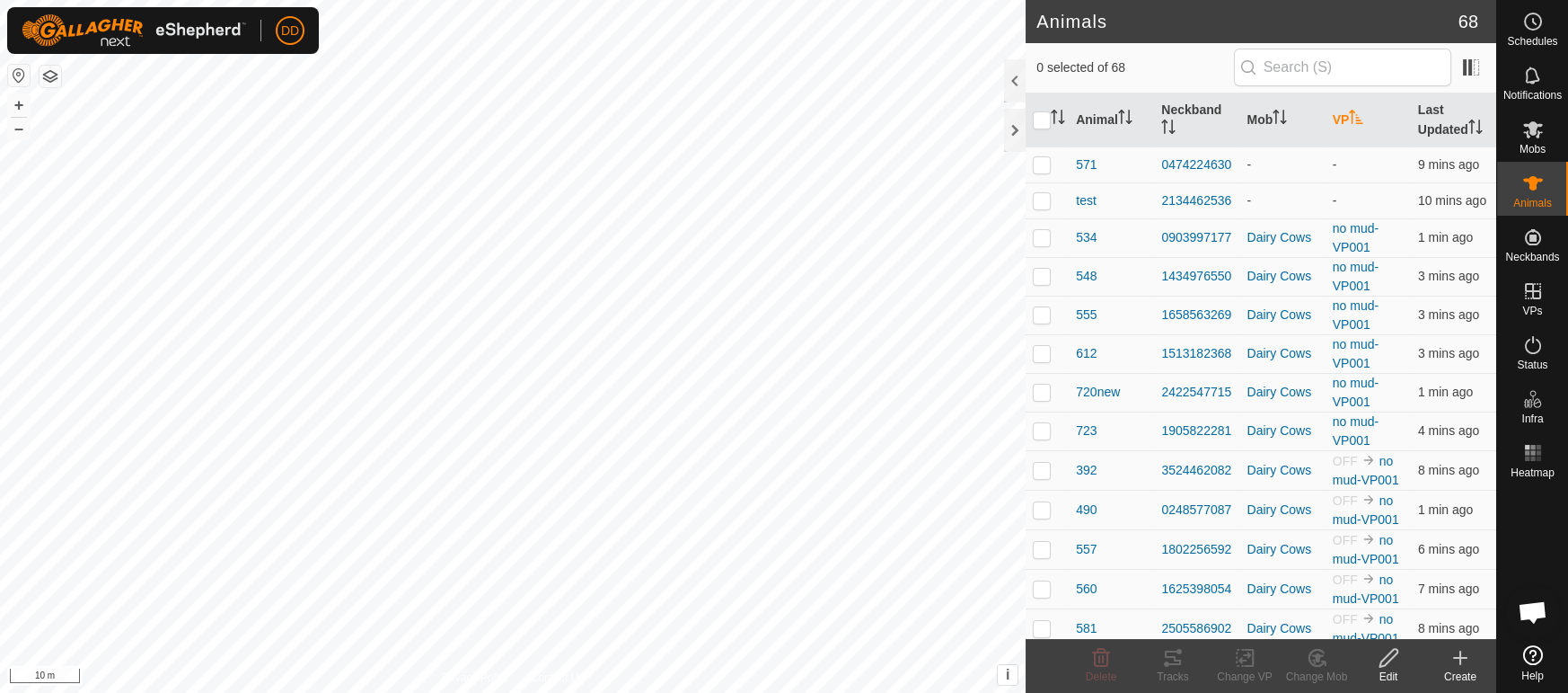
scroll to position [4365, 0]
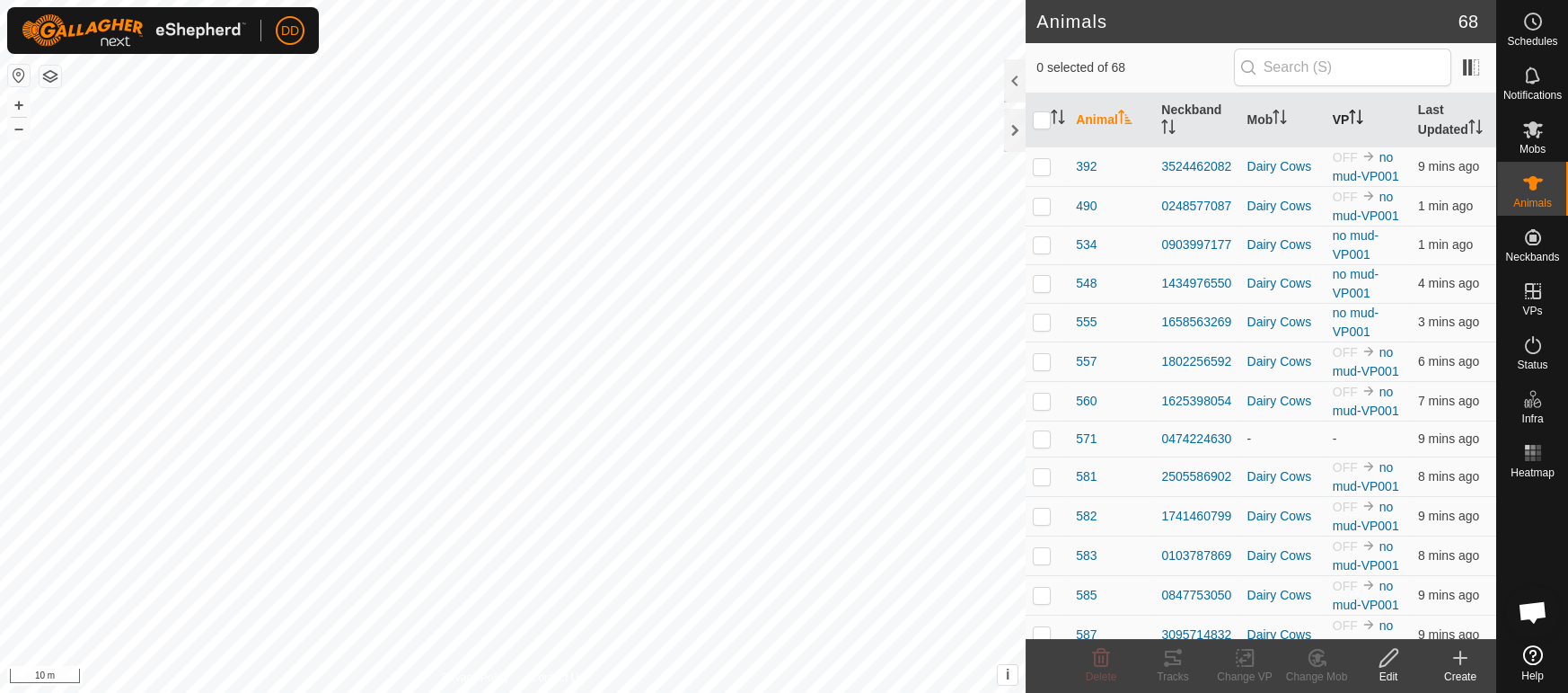
scroll to position [4365, 0]
click at [1362, 118] on icon "Activate to sort" at bounding box center [1361, 116] width 2 height 14
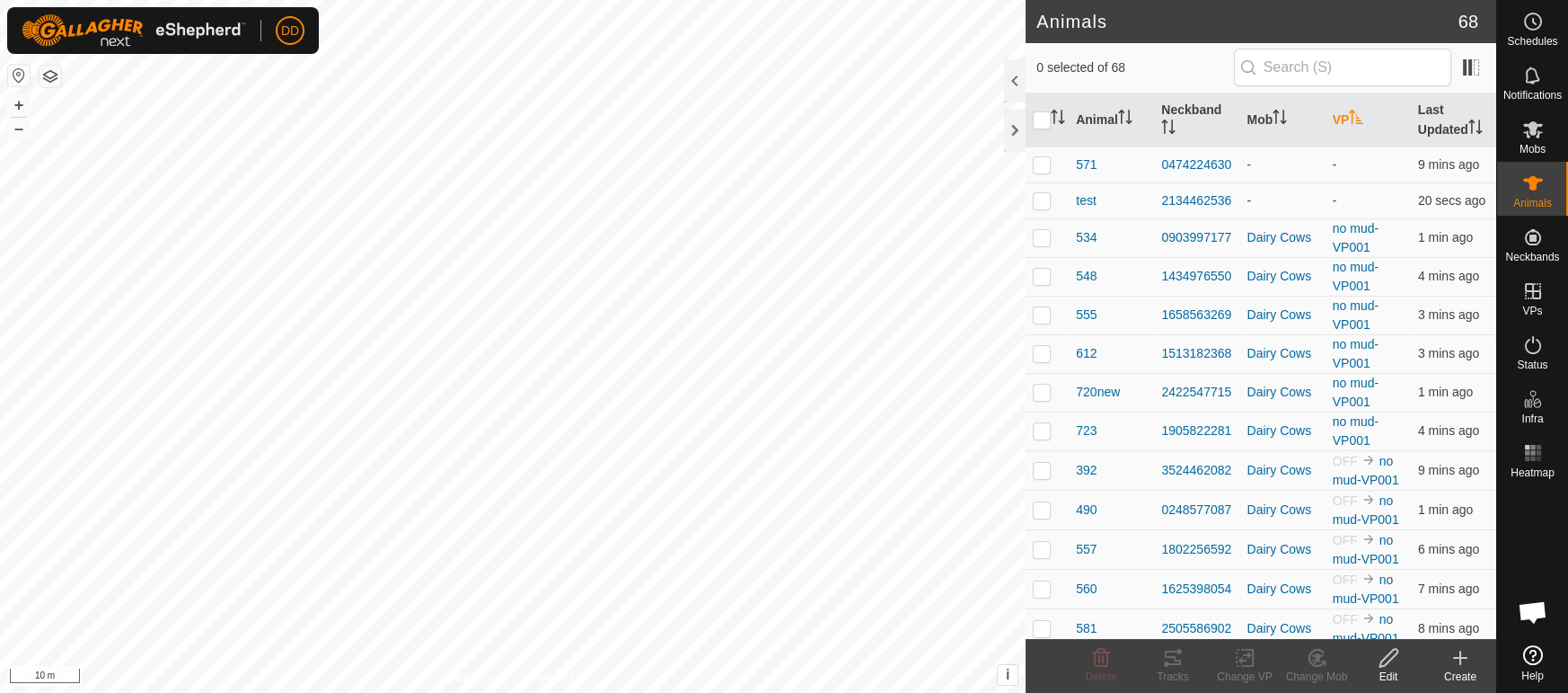
click at [1363, 118] on icon "Activate to sort" at bounding box center [1356, 116] width 14 height 14
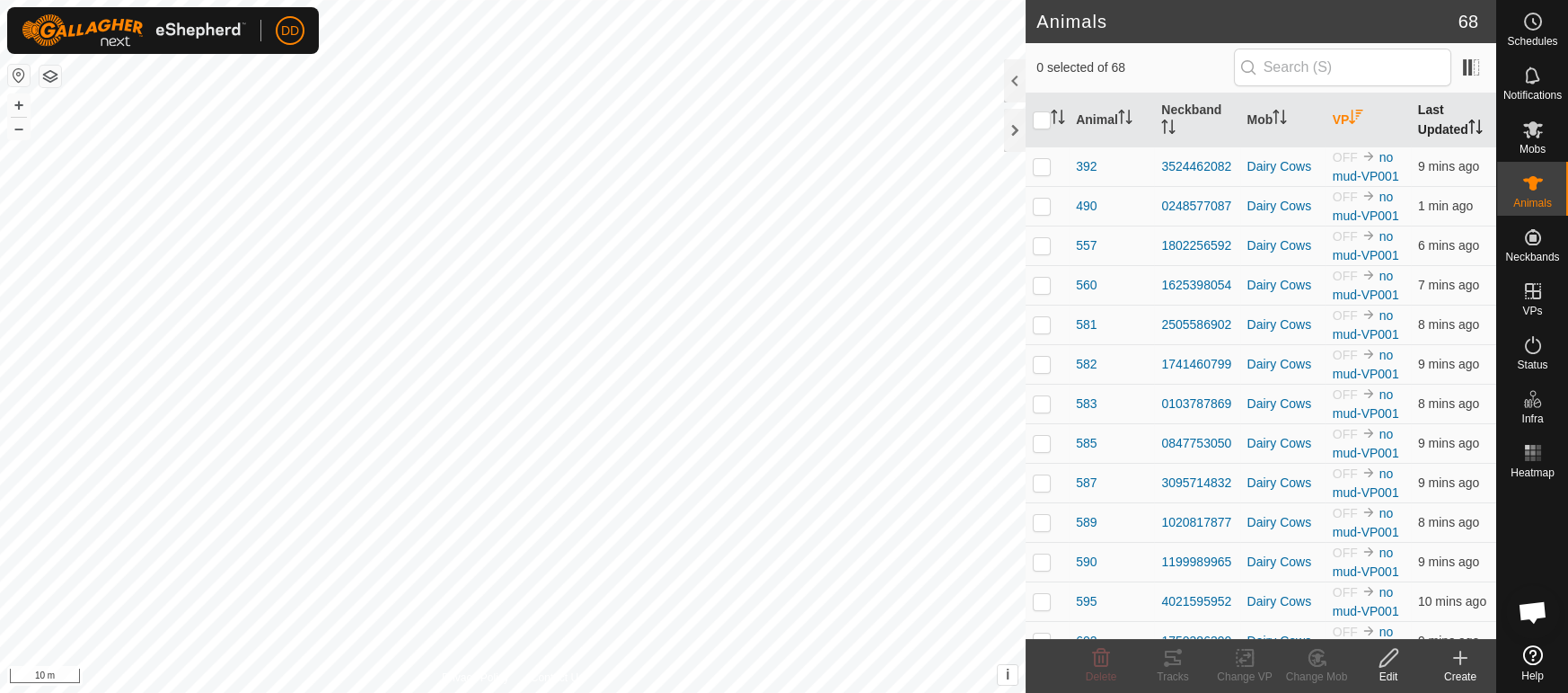
click at [1451, 122] on th "Last Updated" at bounding box center [1454, 120] width 86 height 54
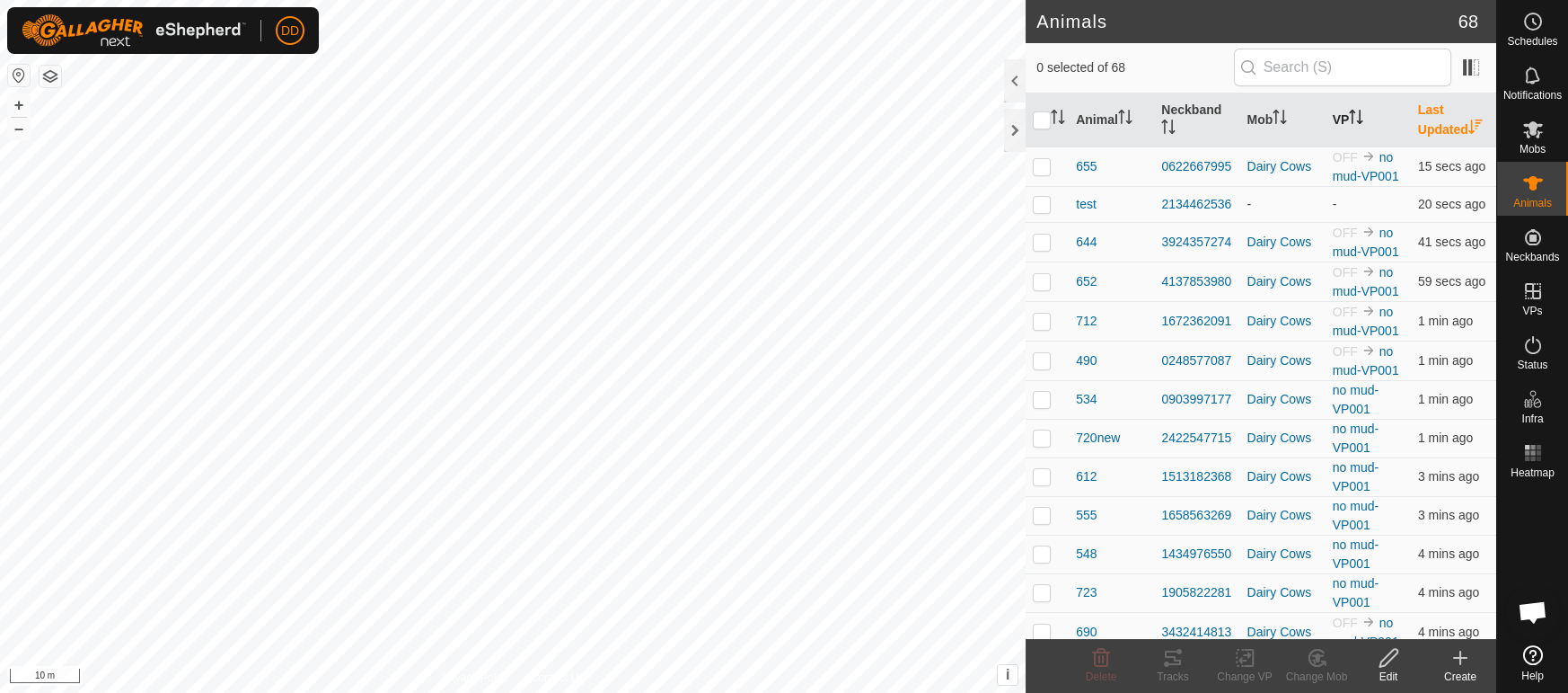
click at [1451, 122] on th "Last Updated" at bounding box center [1454, 120] width 86 height 54
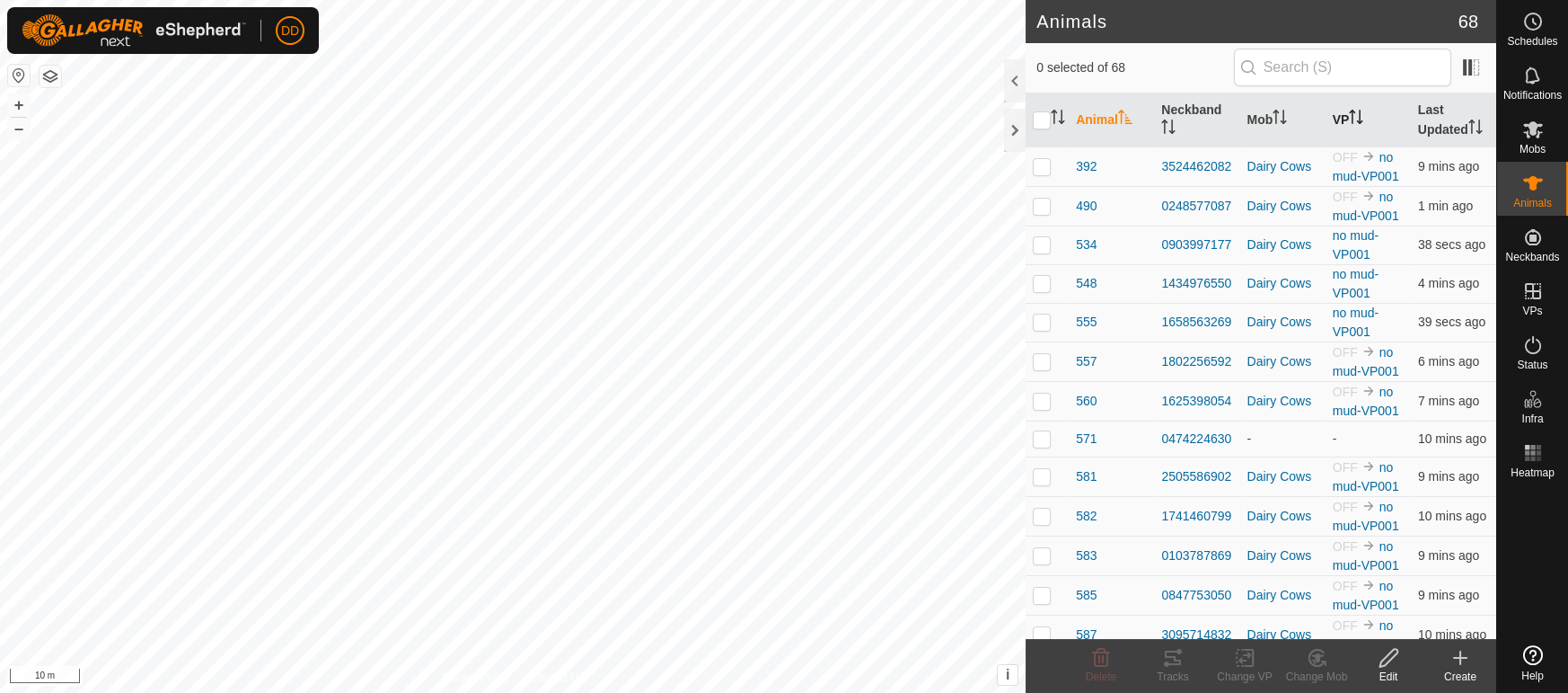
click at [1362, 118] on icon "Activate to sort" at bounding box center [1361, 116] width 2 height 14
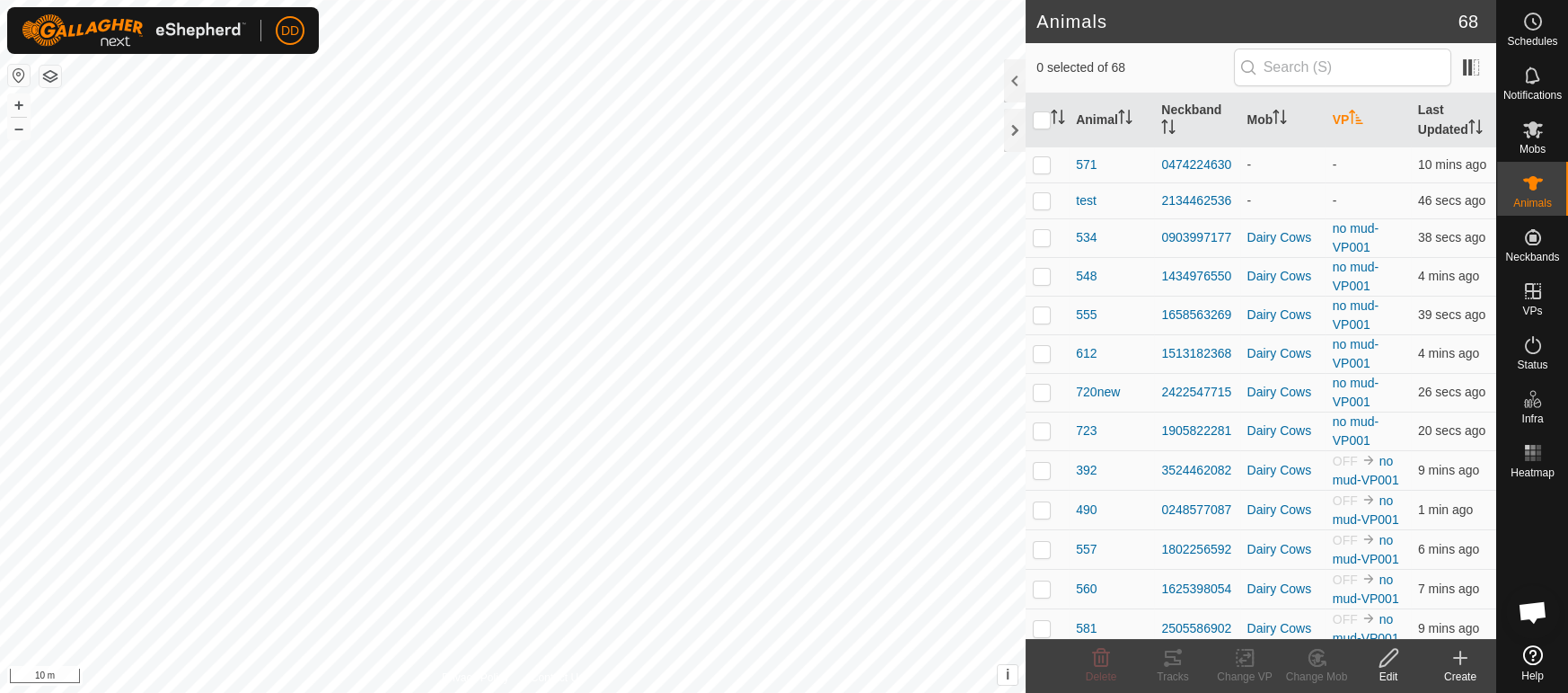
scroll to position [4365, 0]
click at [1364, 118] on icon "Activate to sort" at bounding box center [1356, 116] width 14 height 14
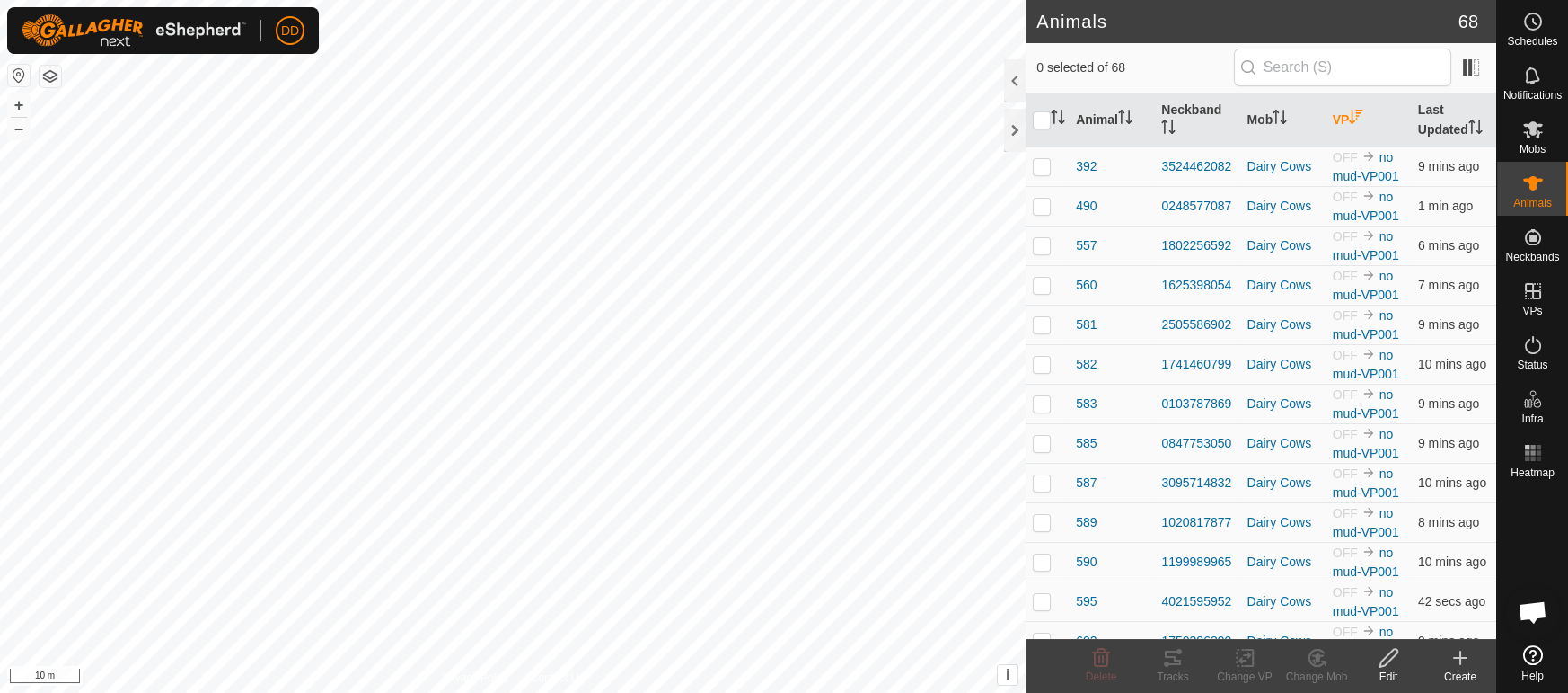
click at [1364, 118] on icon "Activate to sort" at bounding box center [1356, 116] width 14 height 14
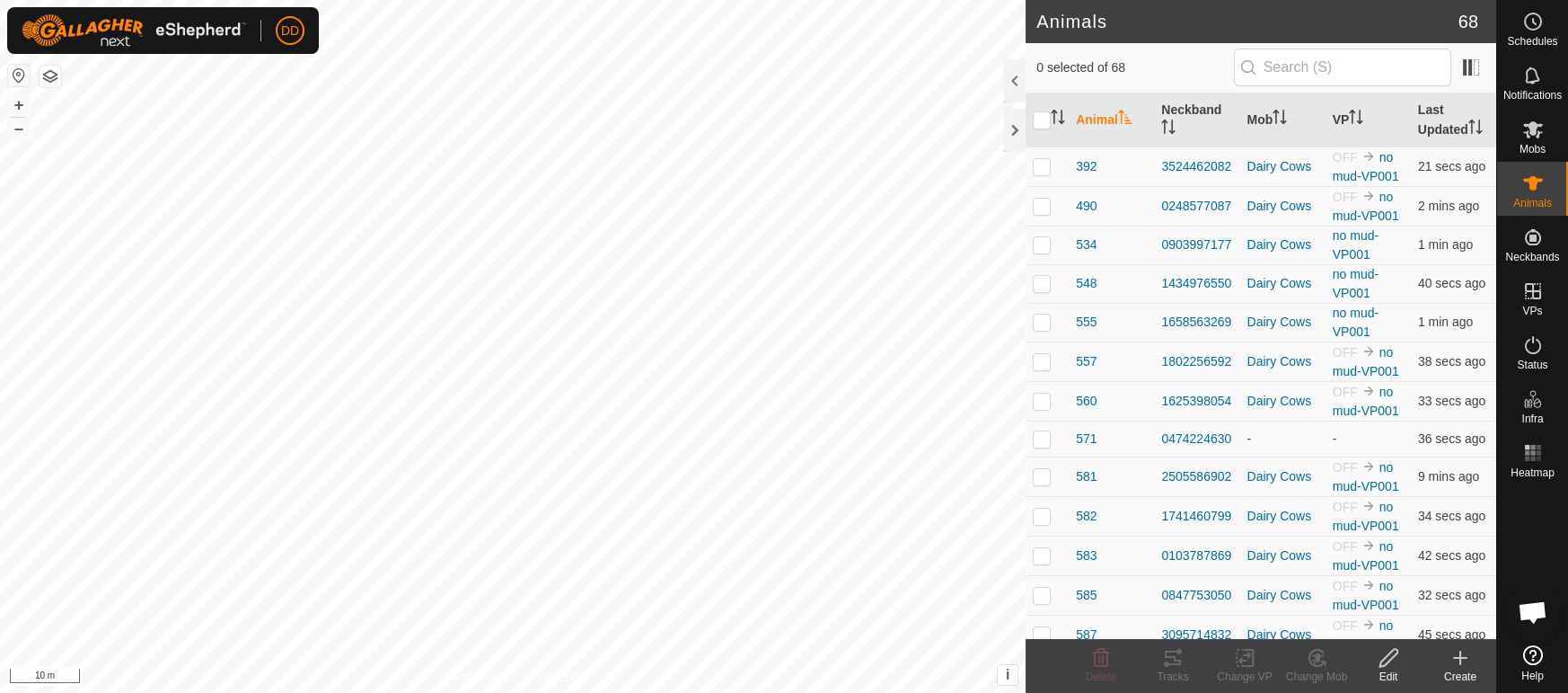
scroll to position [4365, 0]
click at [1364, 116] on icon "Activate to sort" at bounding box center [1356, 116] width 14 height 14
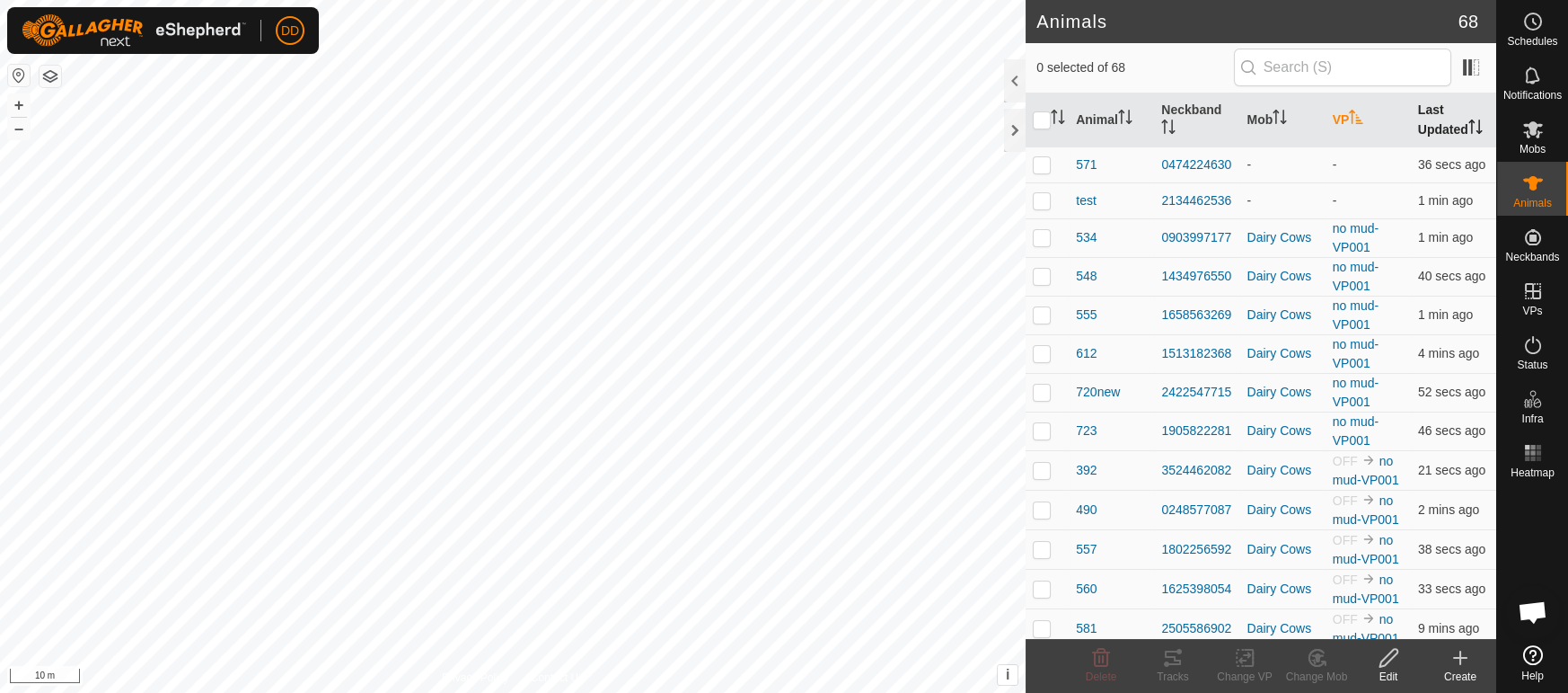
click at [1443, 123] on th "Last Updated" at bounding box center [1454, 120] width 86 height 54
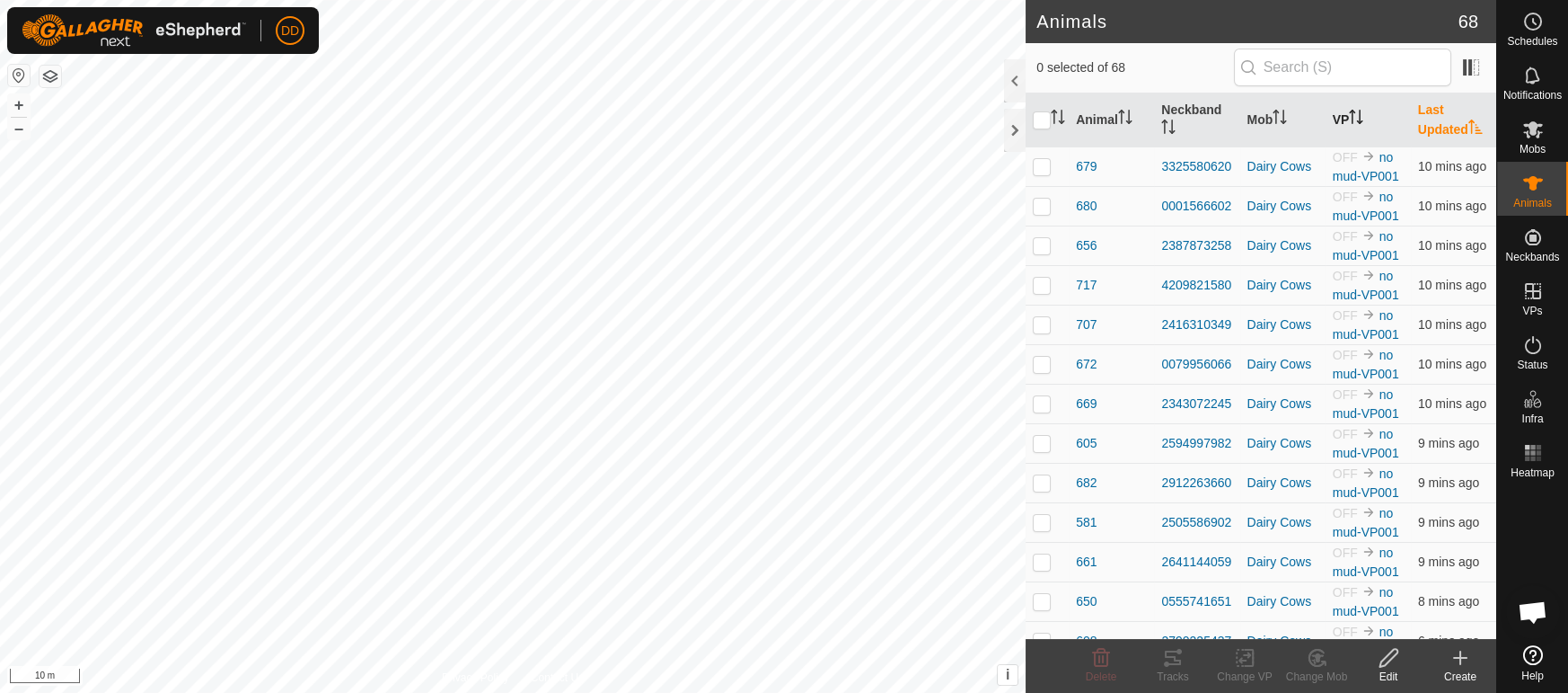
click at [1443, 123] on th "Last Updated" at bounding box center [1454, 120] width 86 height 54
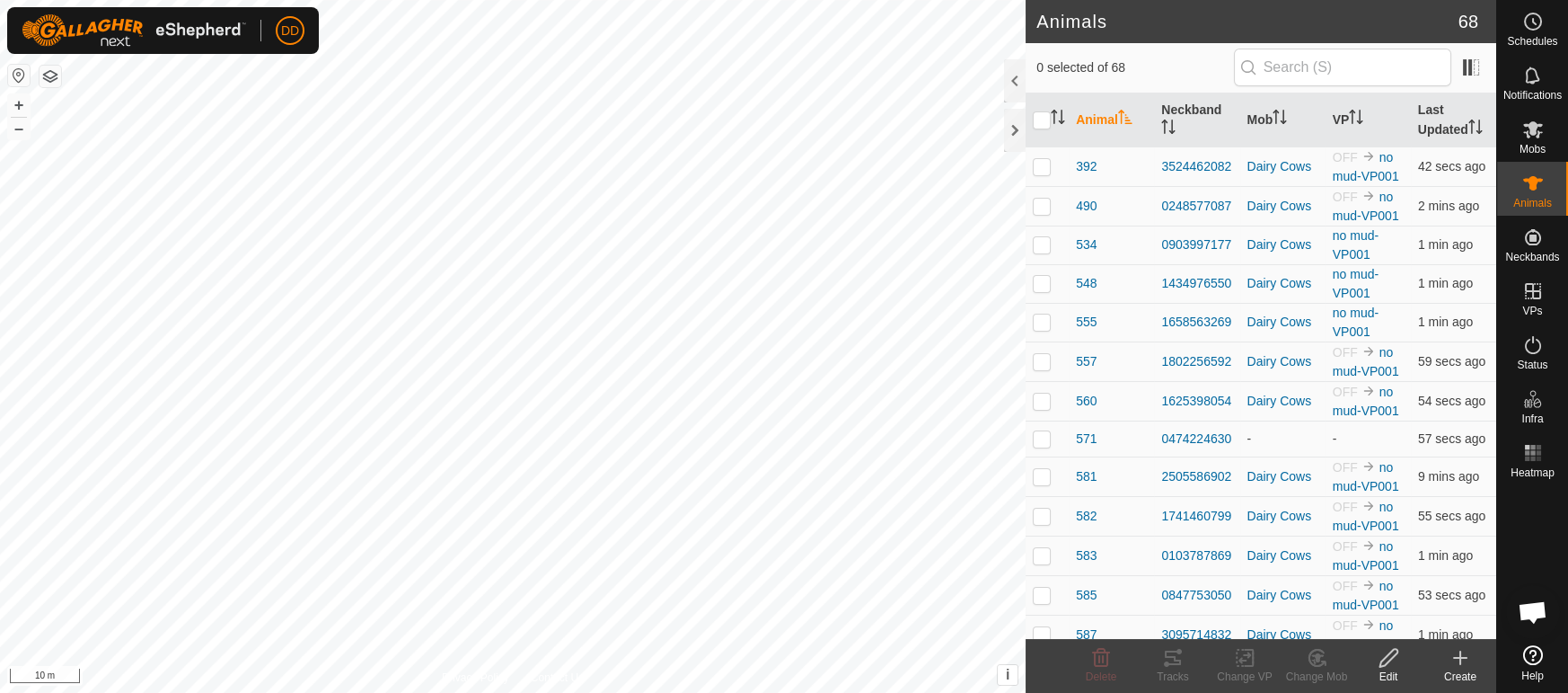
scroll to position [4365, 0]
click at [1369, 102] on th "VP" at bounding box center [1369, 120] width 86 height 54
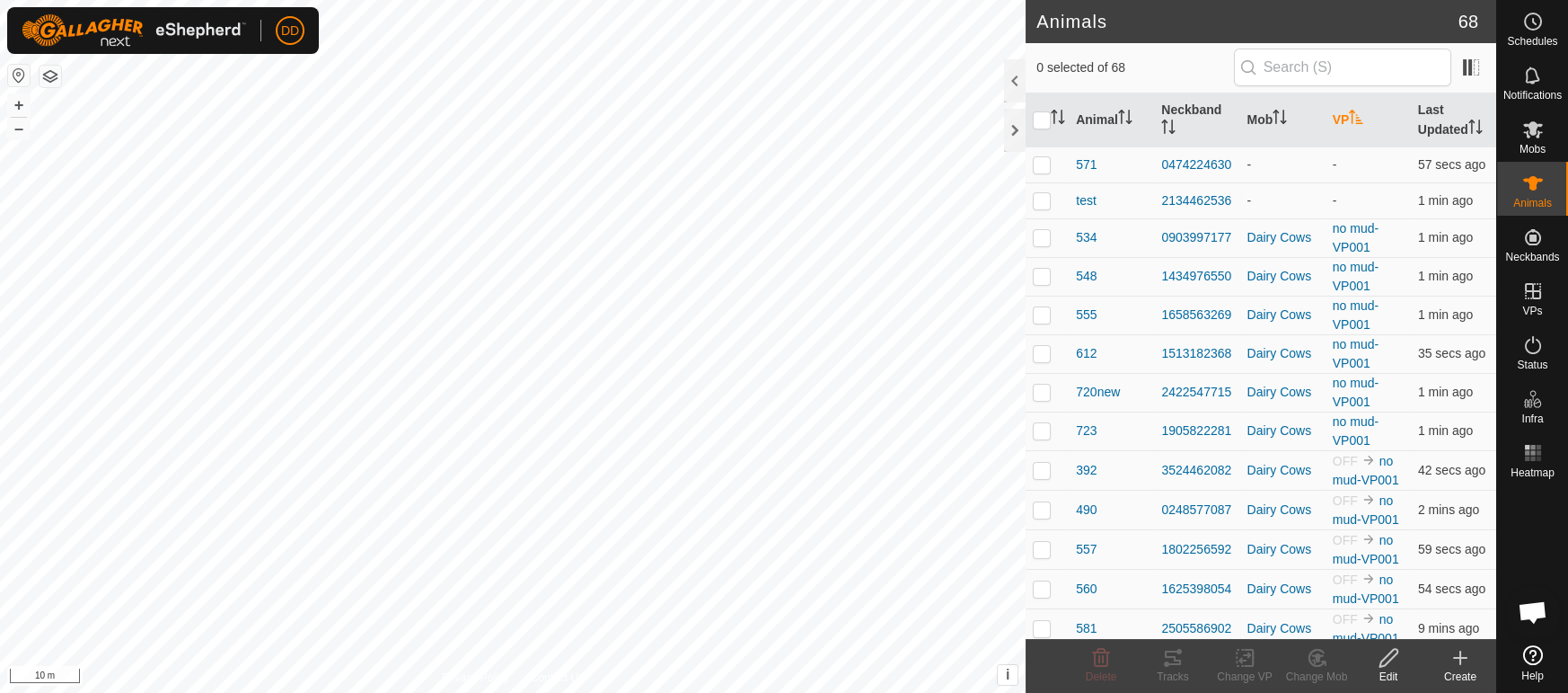
click at [1363, 108] on th "VP" at bounding box center [1369, 120] width 86 height 54
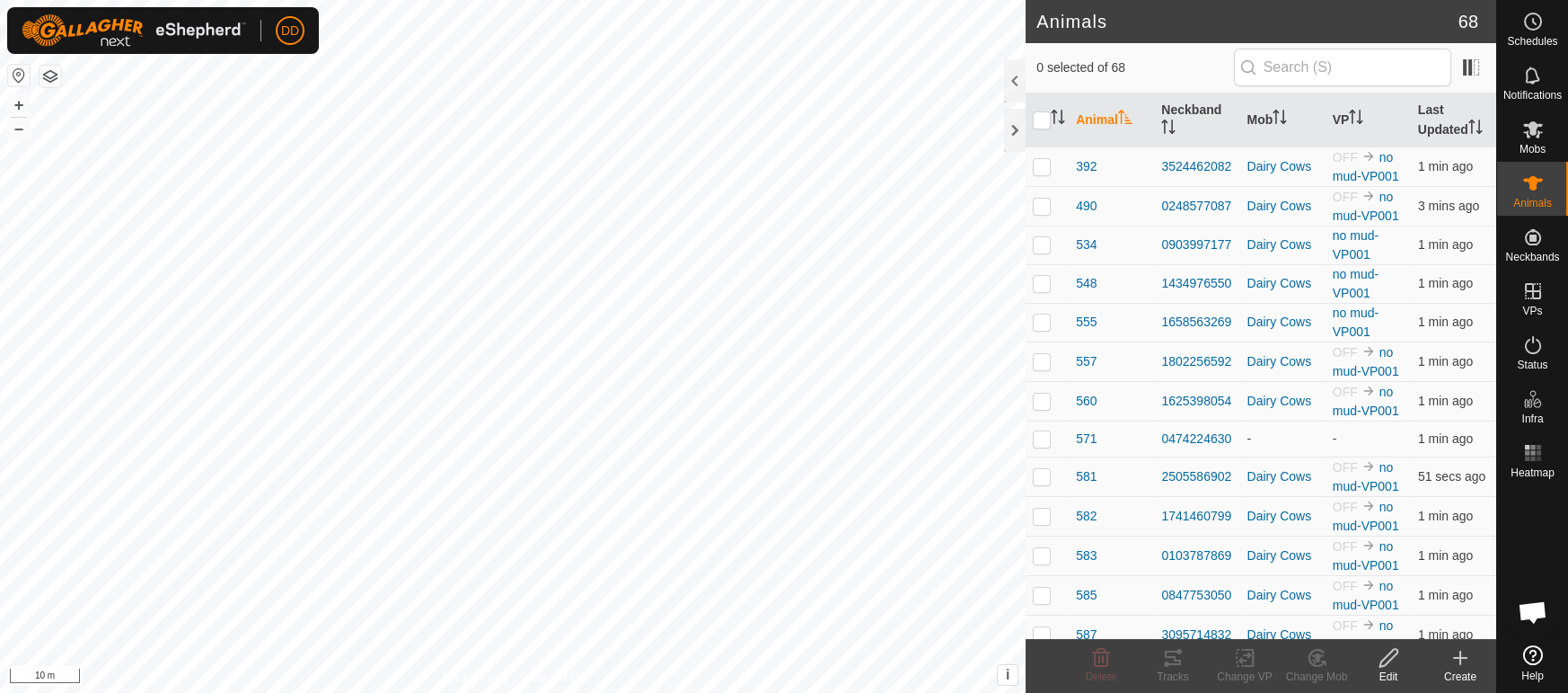
scroll to position [4365, 0]
click at [1537, 353] on icon at bounding box center [1533, 346] width 22 height 22
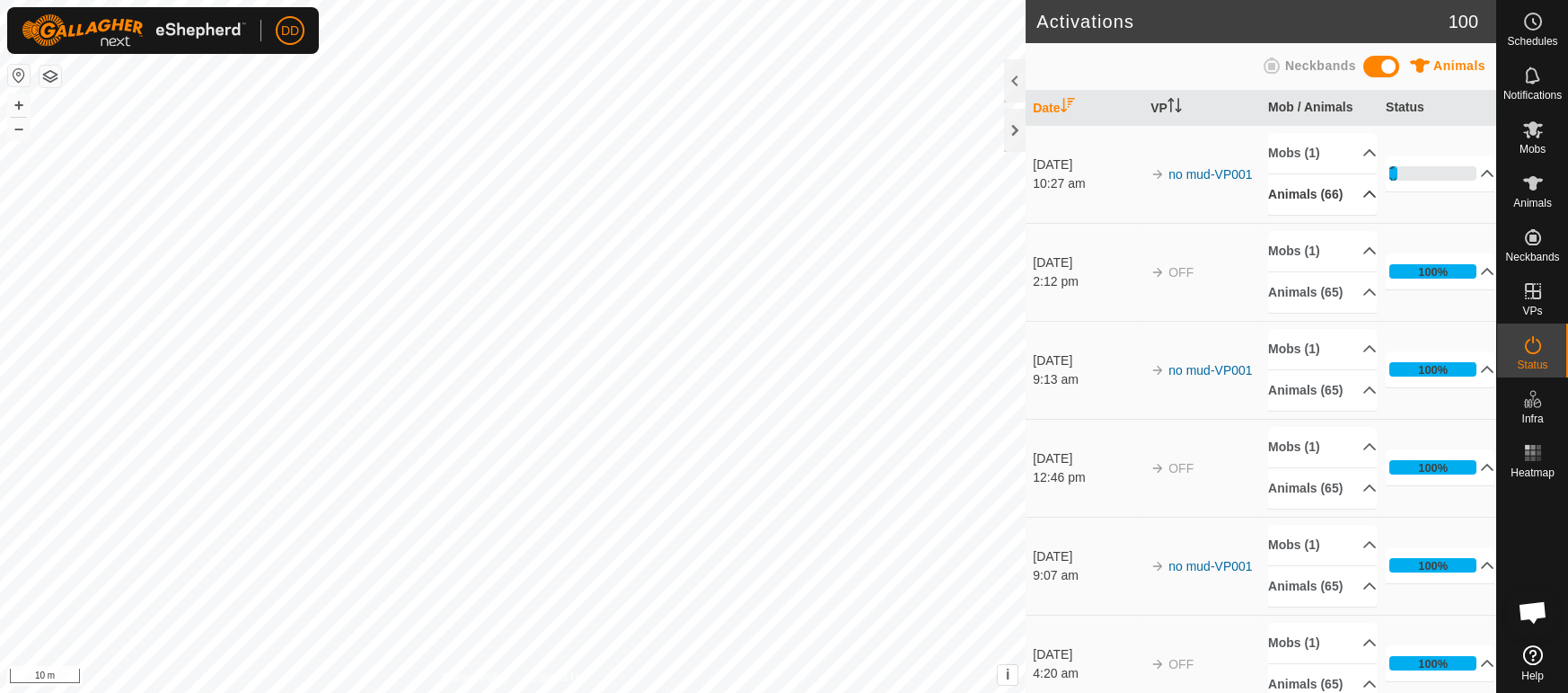
click at [1344, 200] on p-accordion-header "Animals (66)" at bounding box center [1322, 194] width 109 height 41
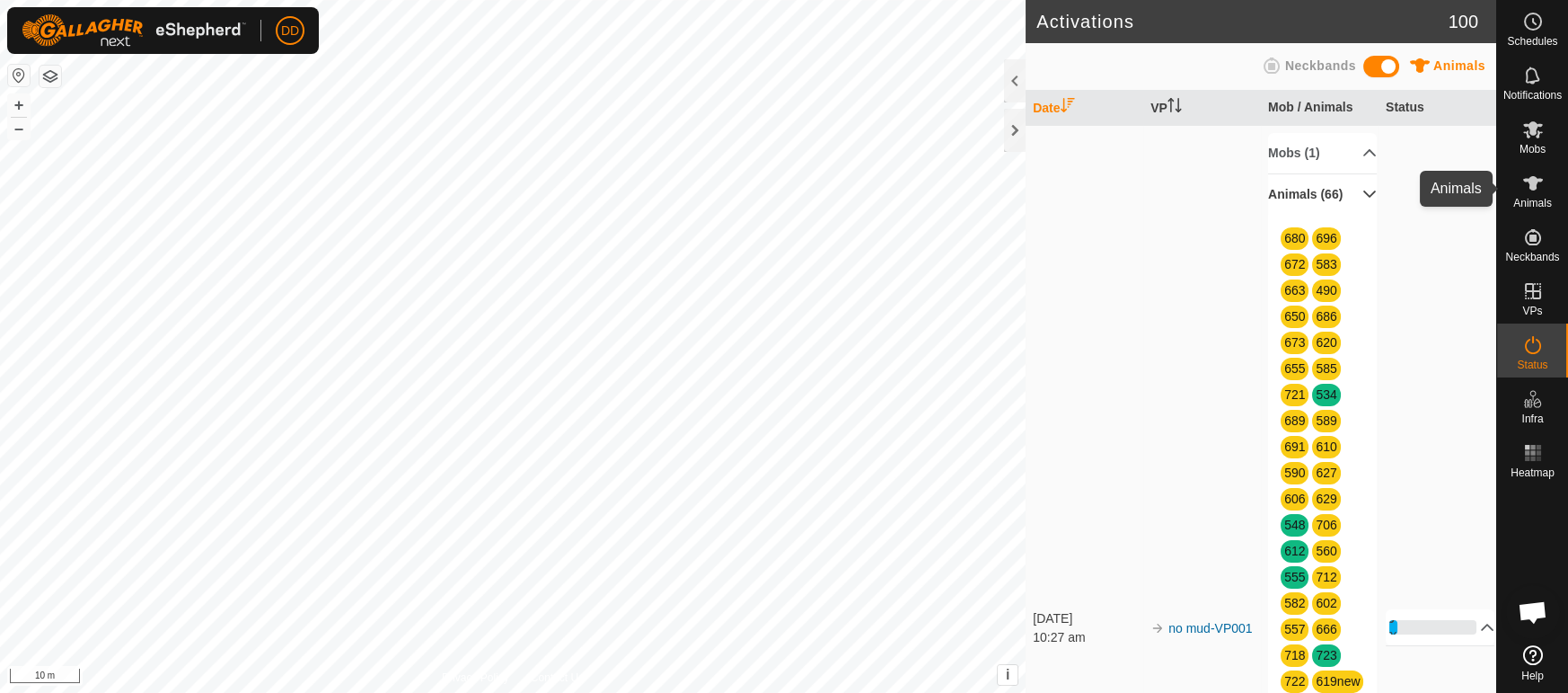
click at [1532, 198] on span "Animals" at bounding box center [1532, 202] width 39 height 11
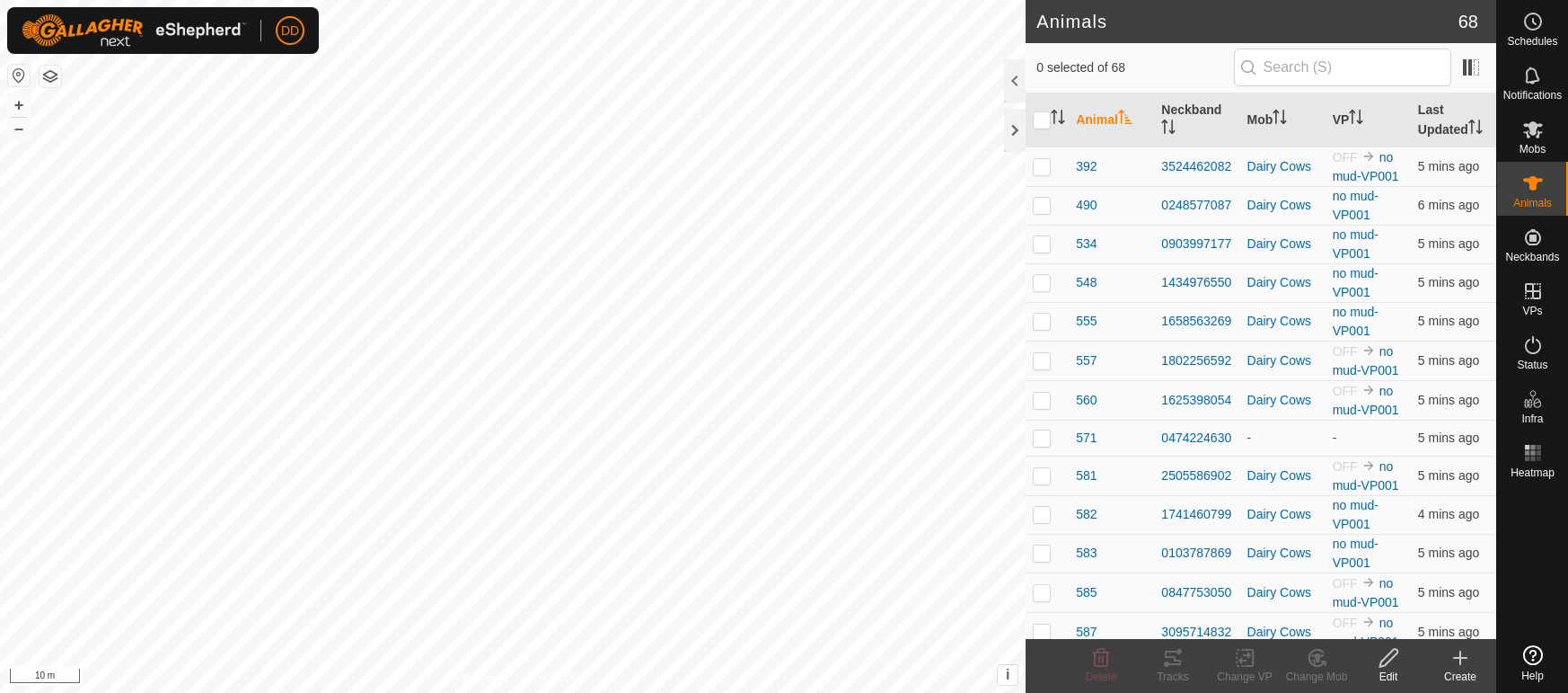
click at [1346, 118] on th "VP" at bounding box center [1369, 120] width 86 height 54
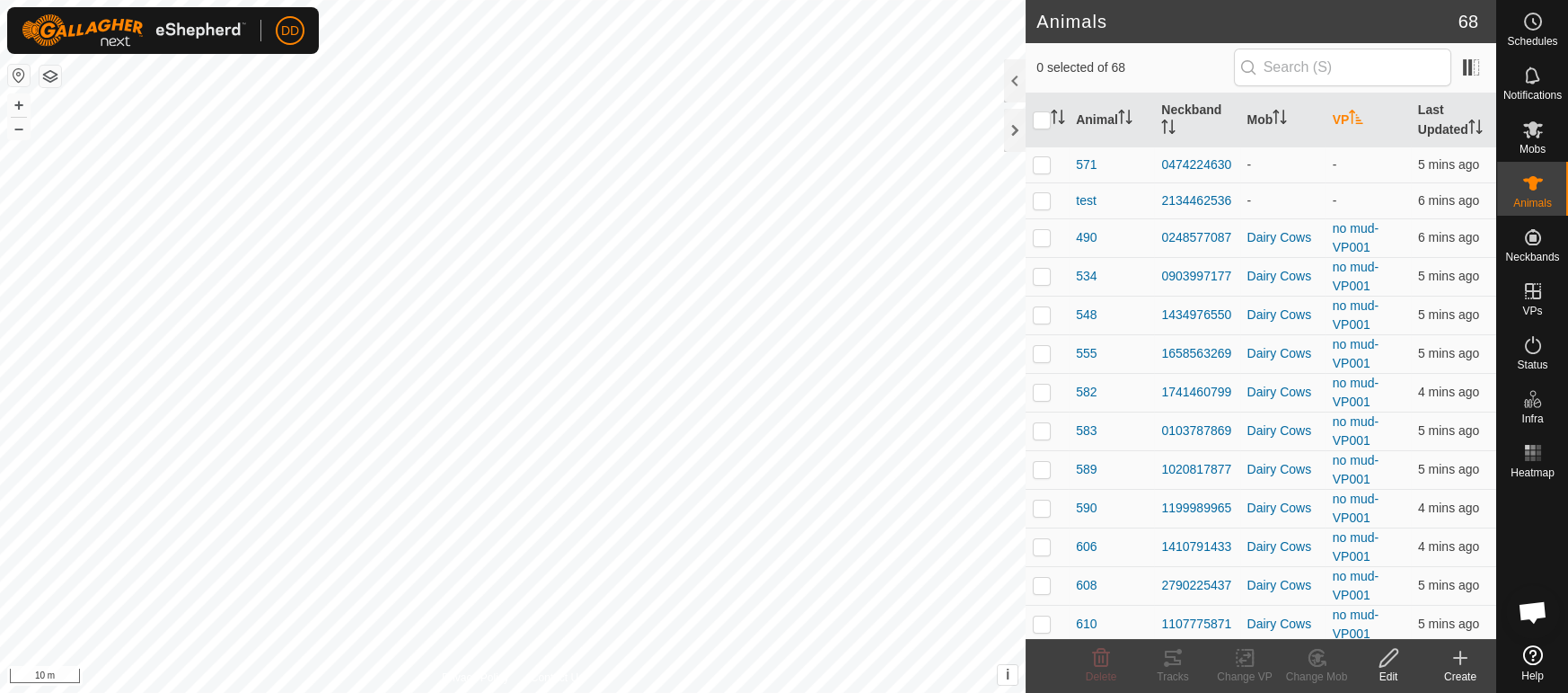
click at [1355, 116] on icon "Activate to sort" at bounding box center [1357, 116] width 14 height 14
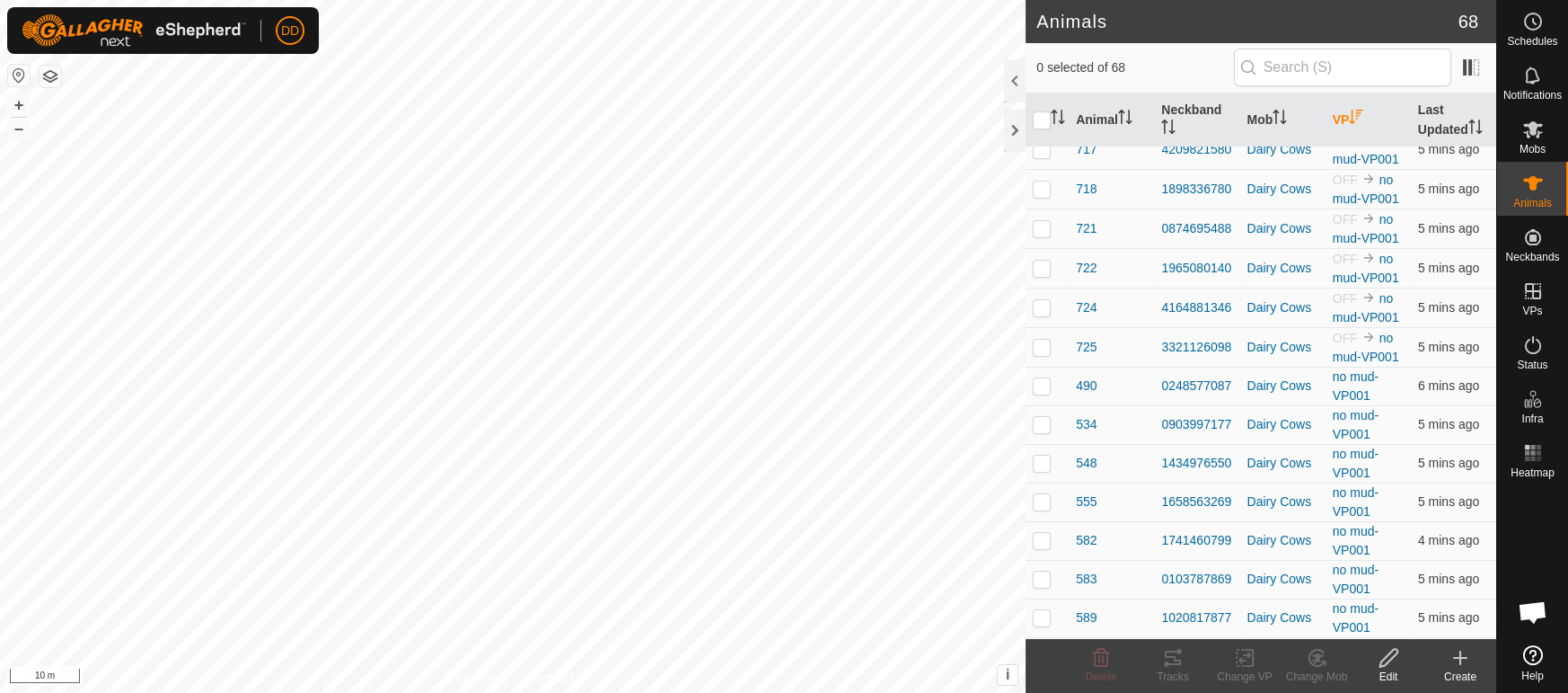
scroll to position [982, 0]
